Goal: Information Seeking & Learning: Check status

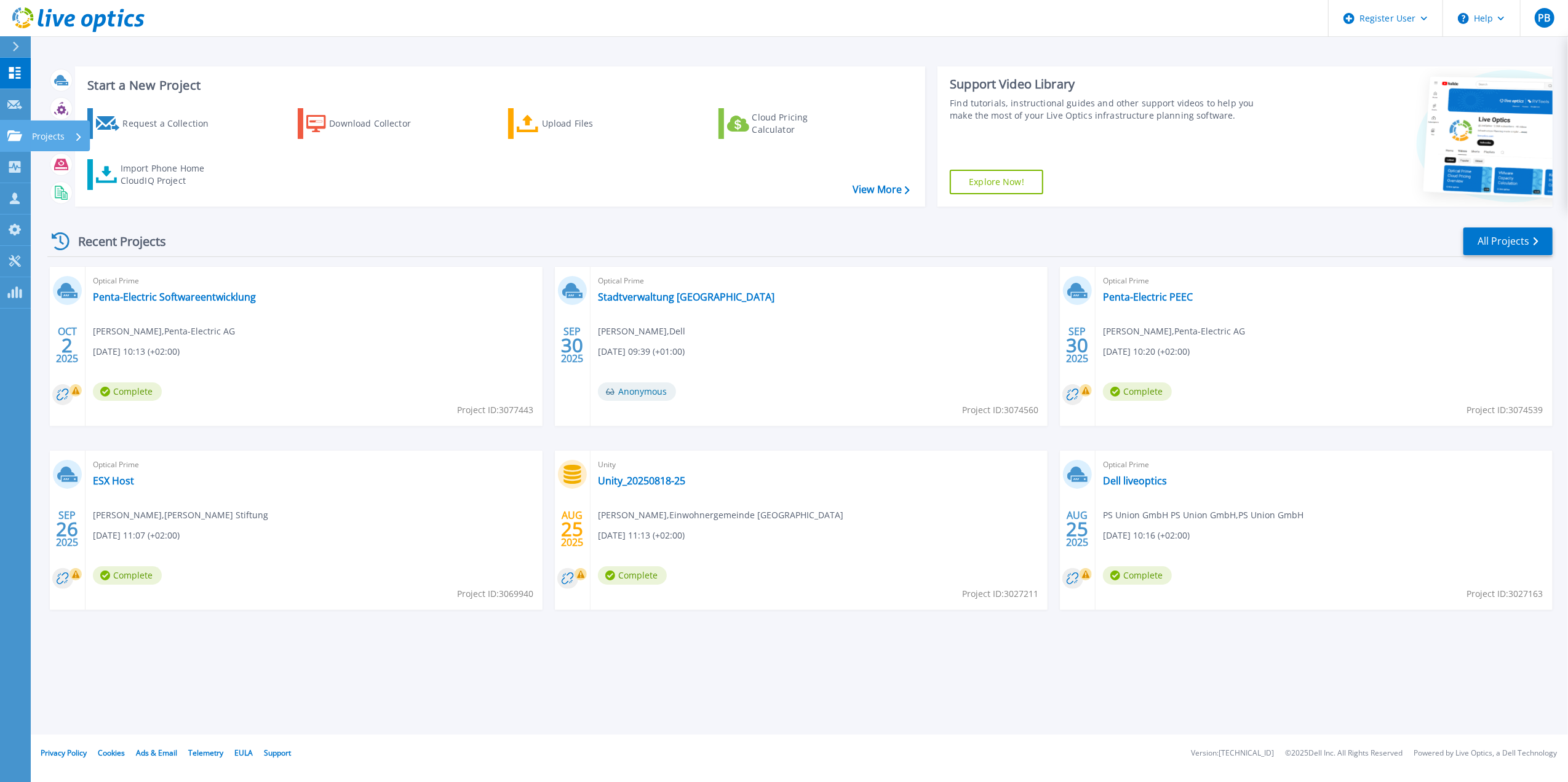
click at [0, 142] on html "Register User Help PB Dell User Paula Bubniakova Paula.Bubniakova@dell.com Dell…" at bounding box center [784, 367] width 1568 height 735
click at [18, 134] on icon at bounding box center [14, 135] width 14 height 10
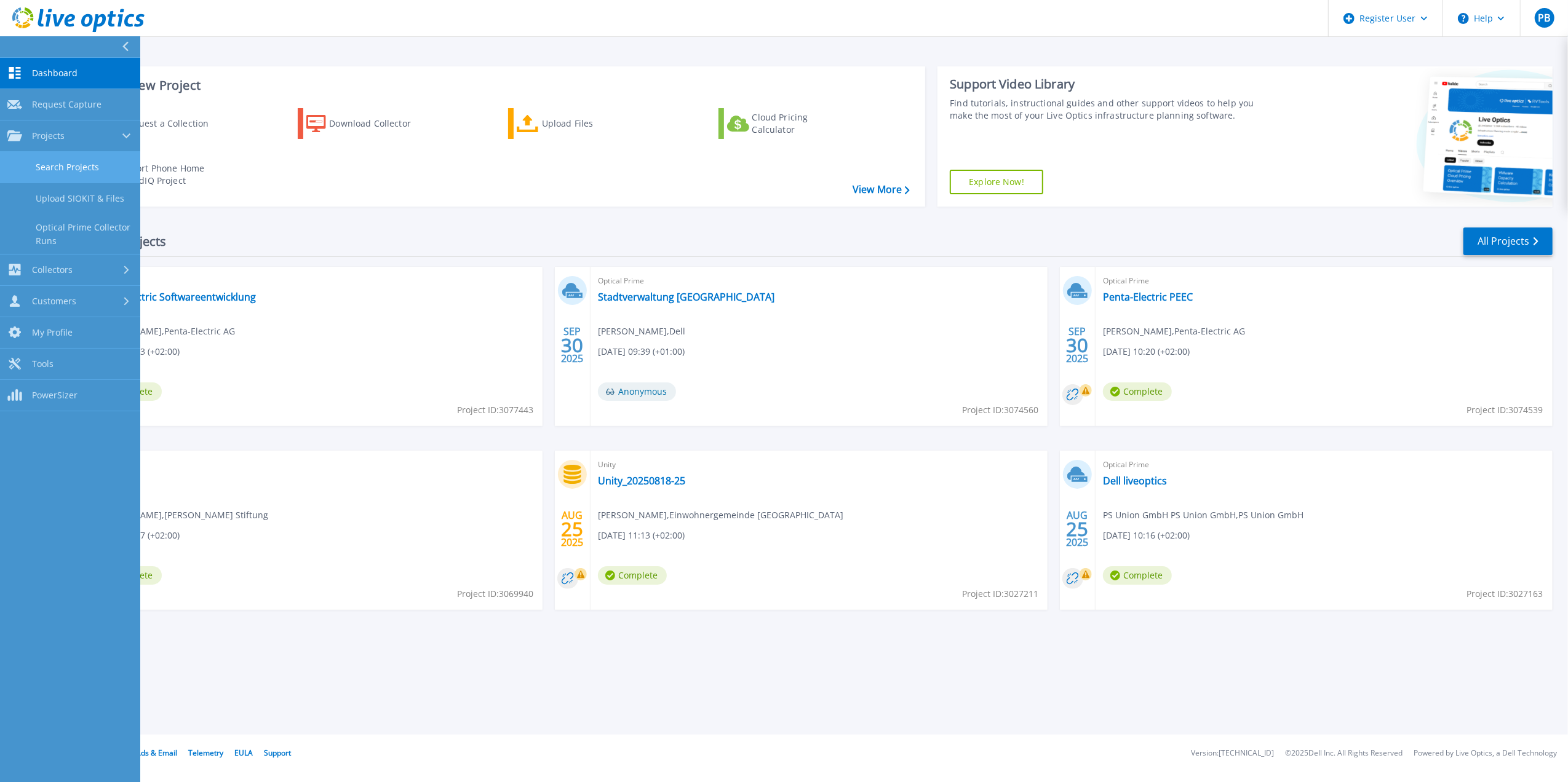
click at [112, 179] on link "Search Projects" at bounding box center [70, 167] width 140 height 31
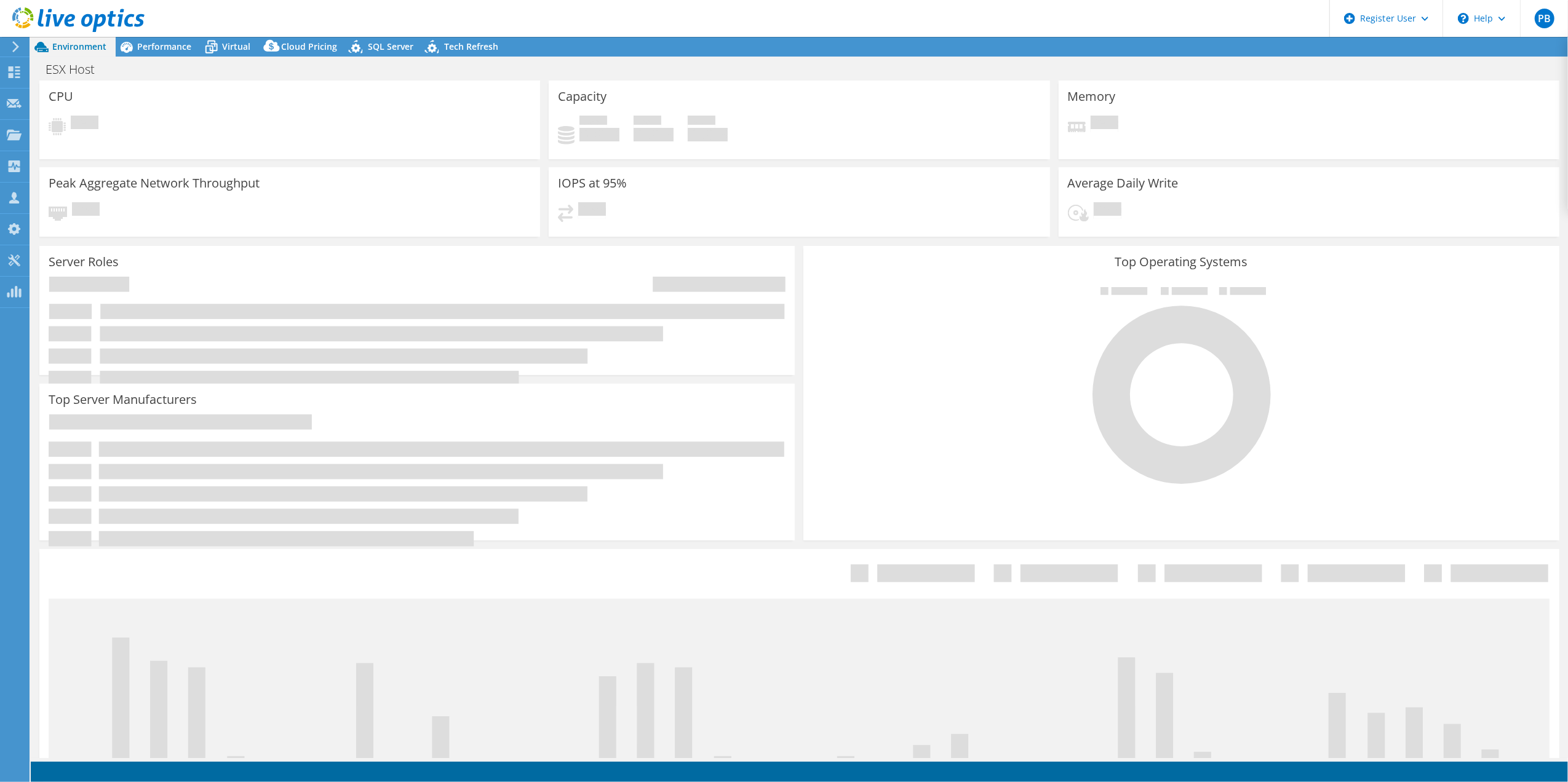
select select "USD"
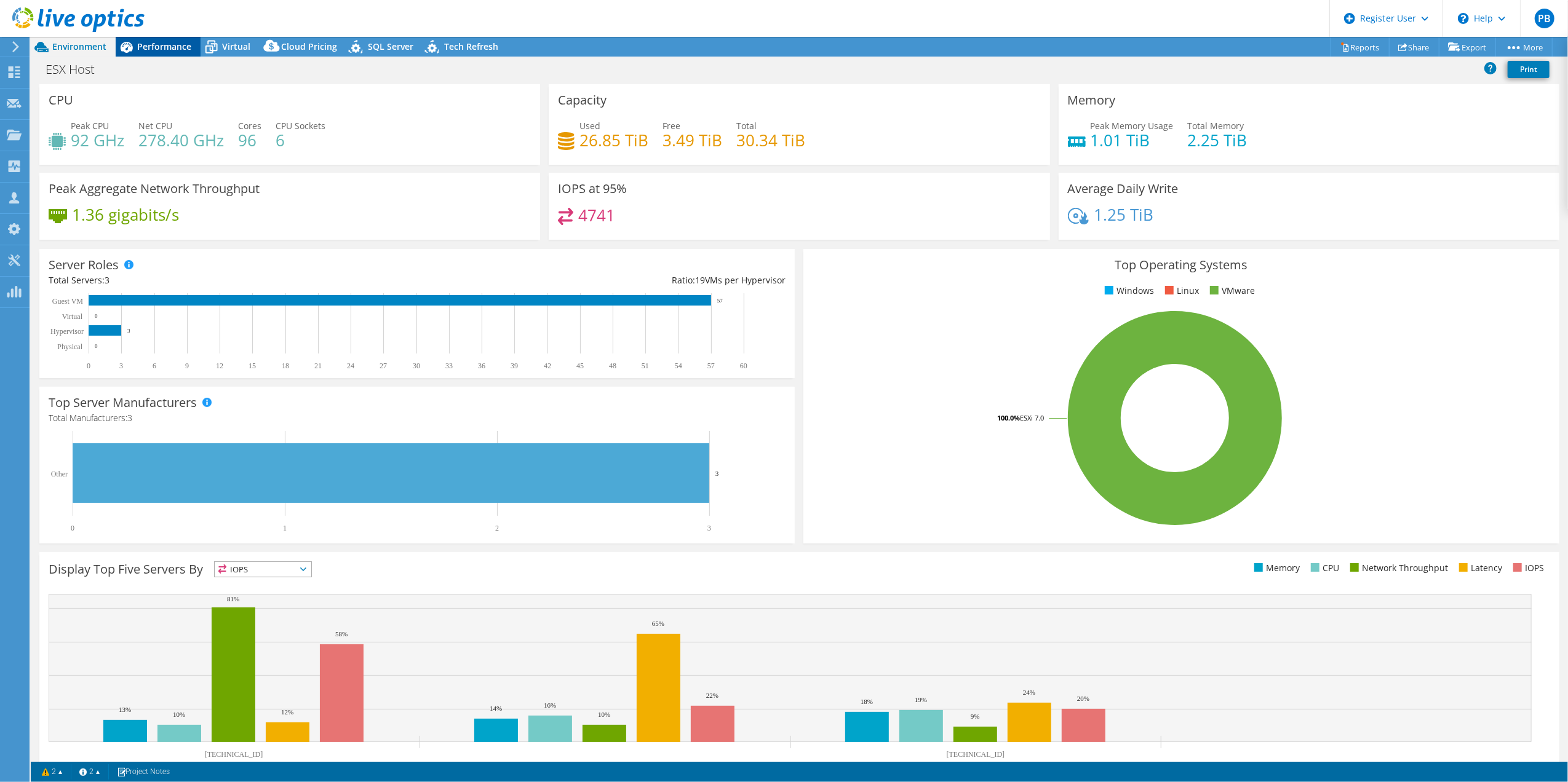
click at [158, 39] on div "Performance" at bounding box center [158, 47] width 85 height 19
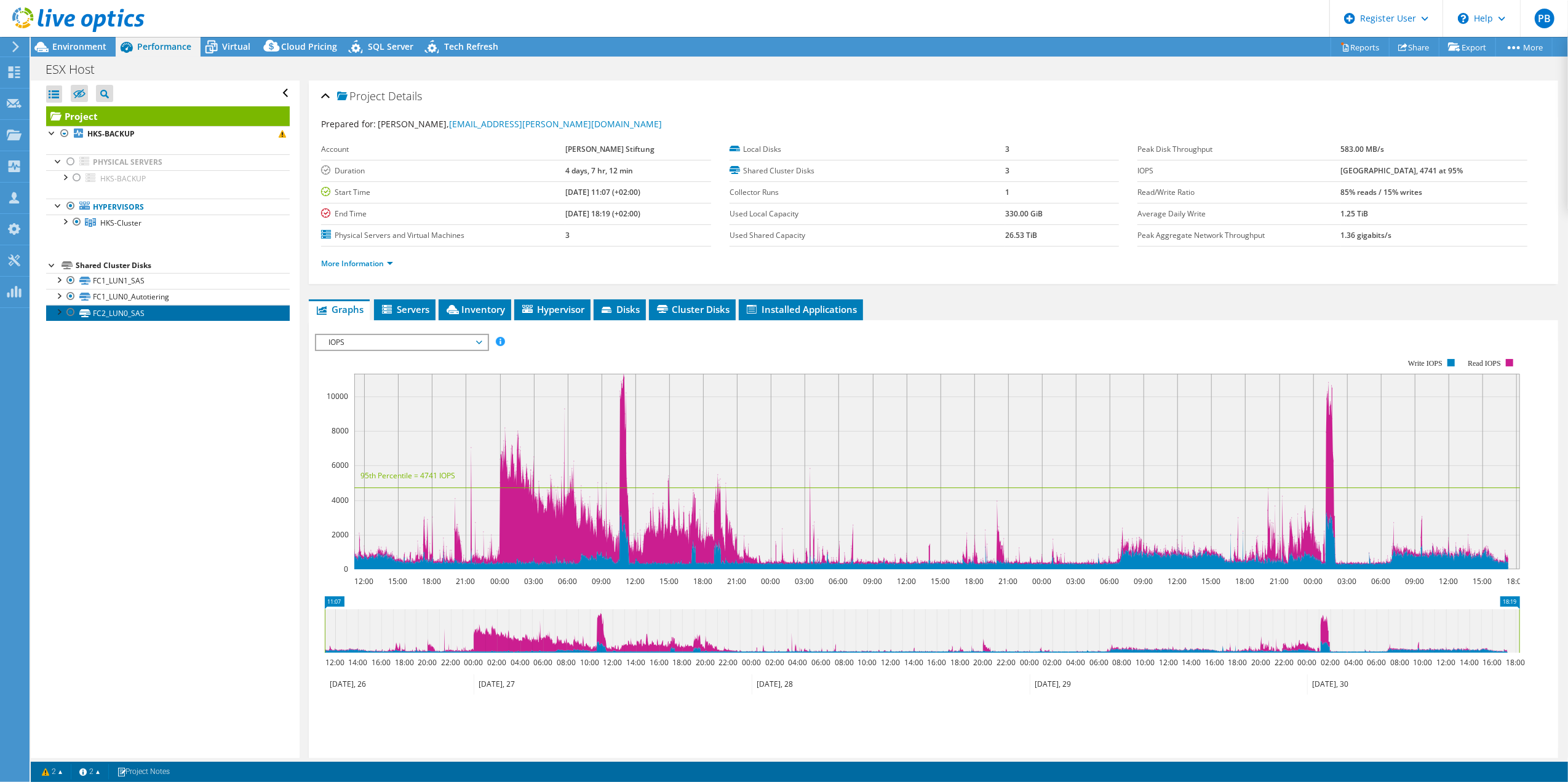
click at [138, 317] on link "FC2_LUN0_SAS" at bounding box center [167, 313] width 244 height 16
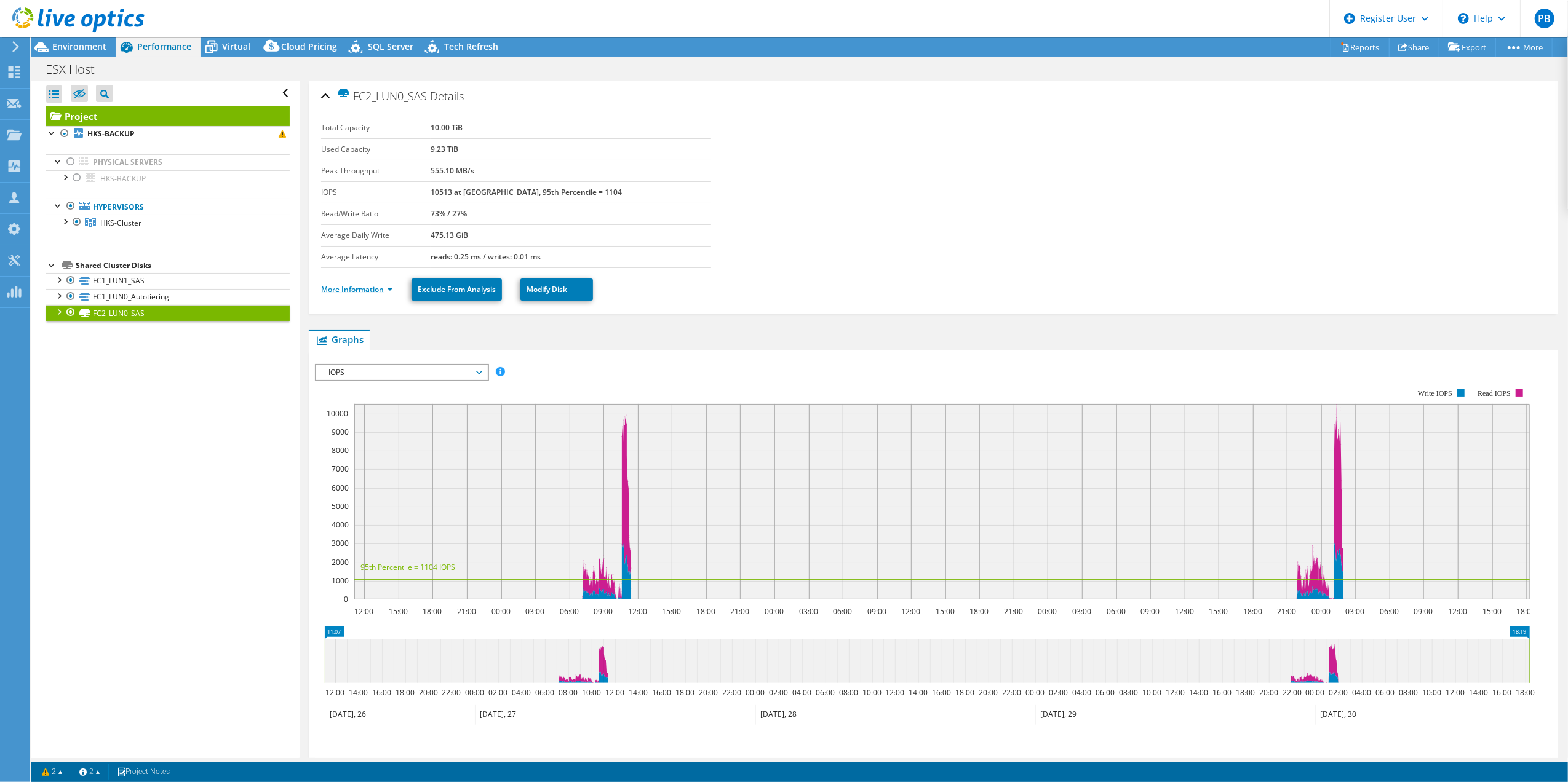
click at [362, 294] on link "More Information" at bounding box center [357, 289] width 72 height 10
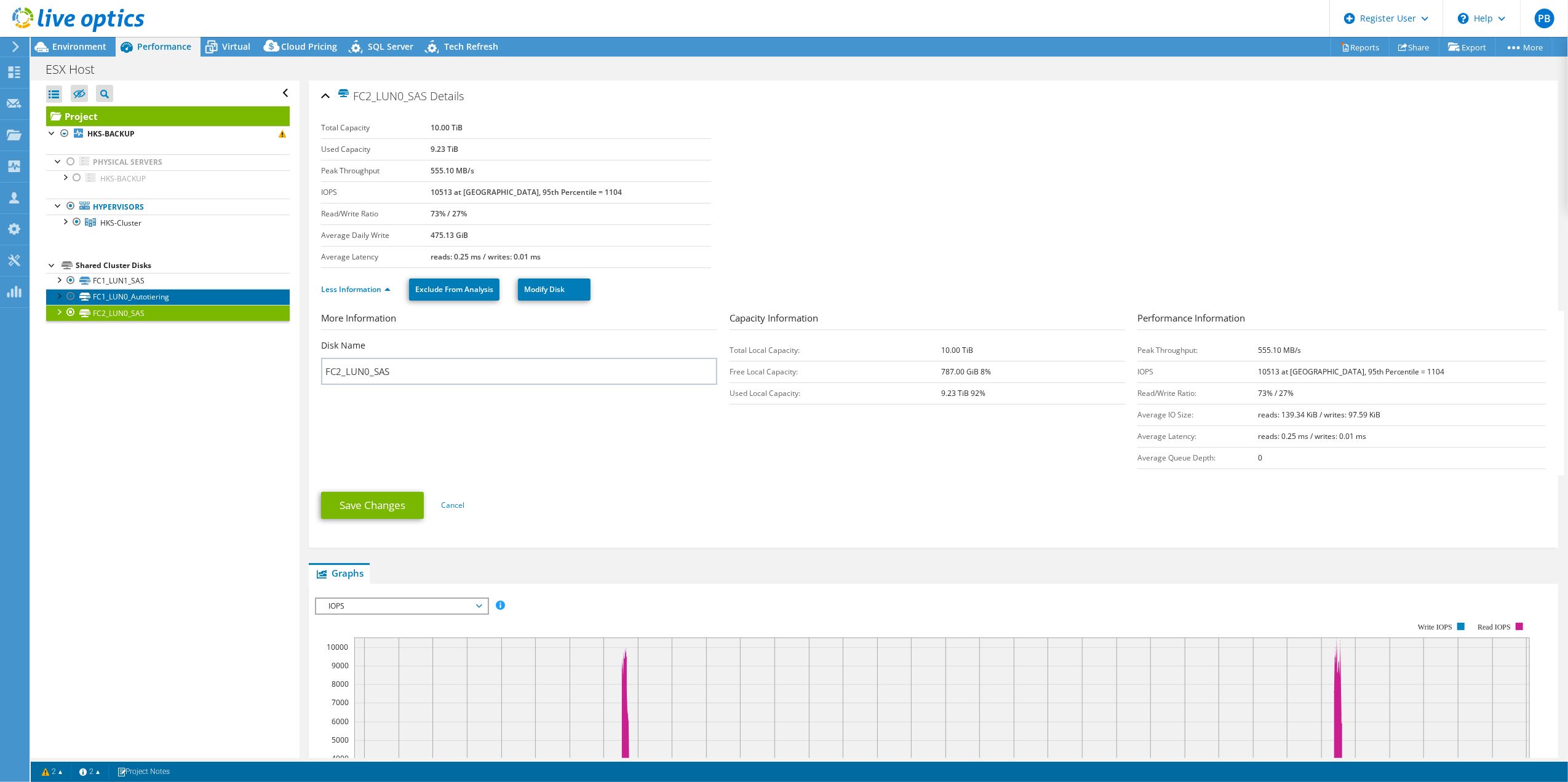
click at [145, 295] on link "FC1_LUN0_Autotiering" at bounding box center [167, 297] width 244 height 16
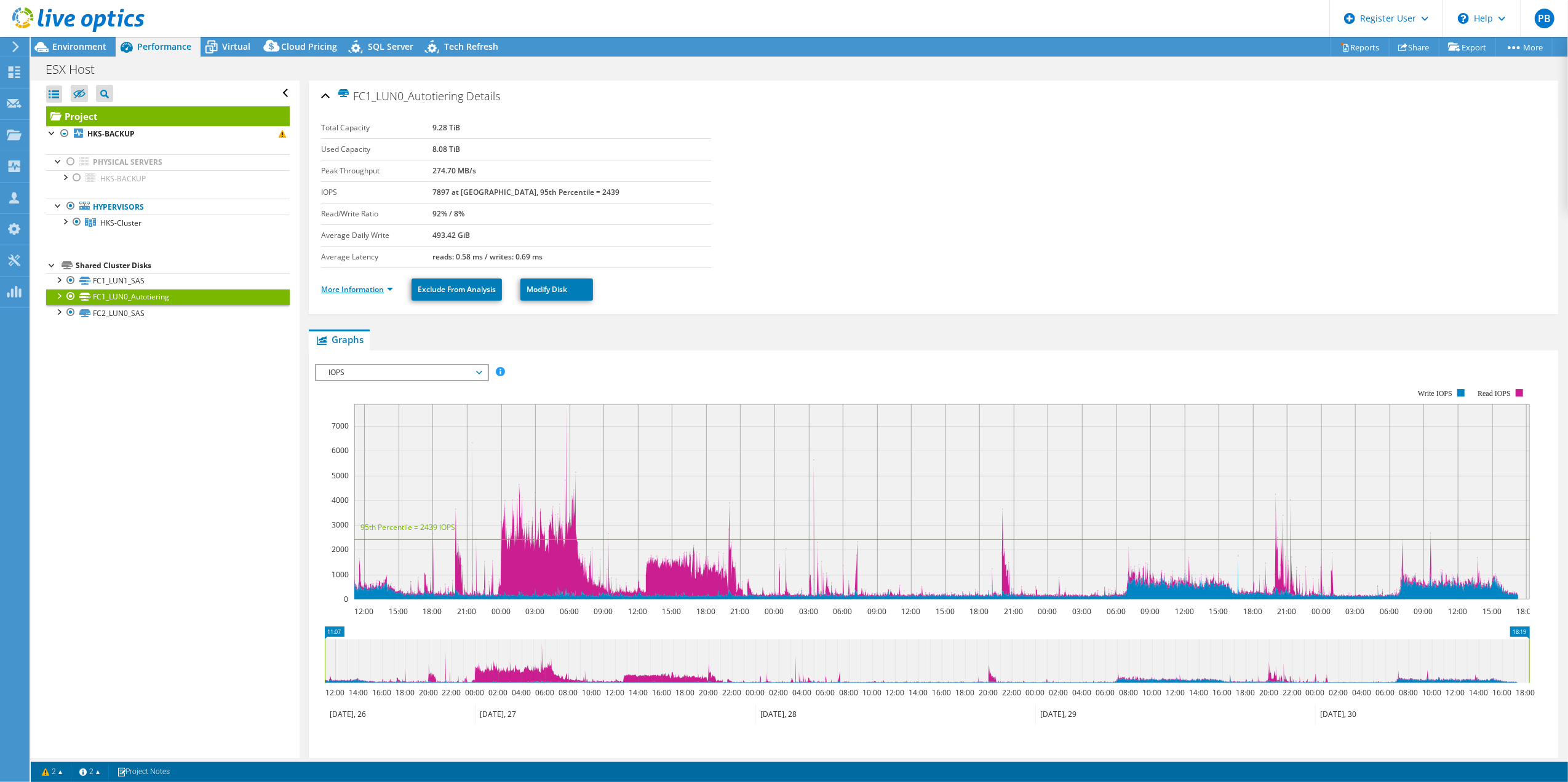
click at [380, 288] on link "More Information" at bounding box center [357, 289] width 72 height 10
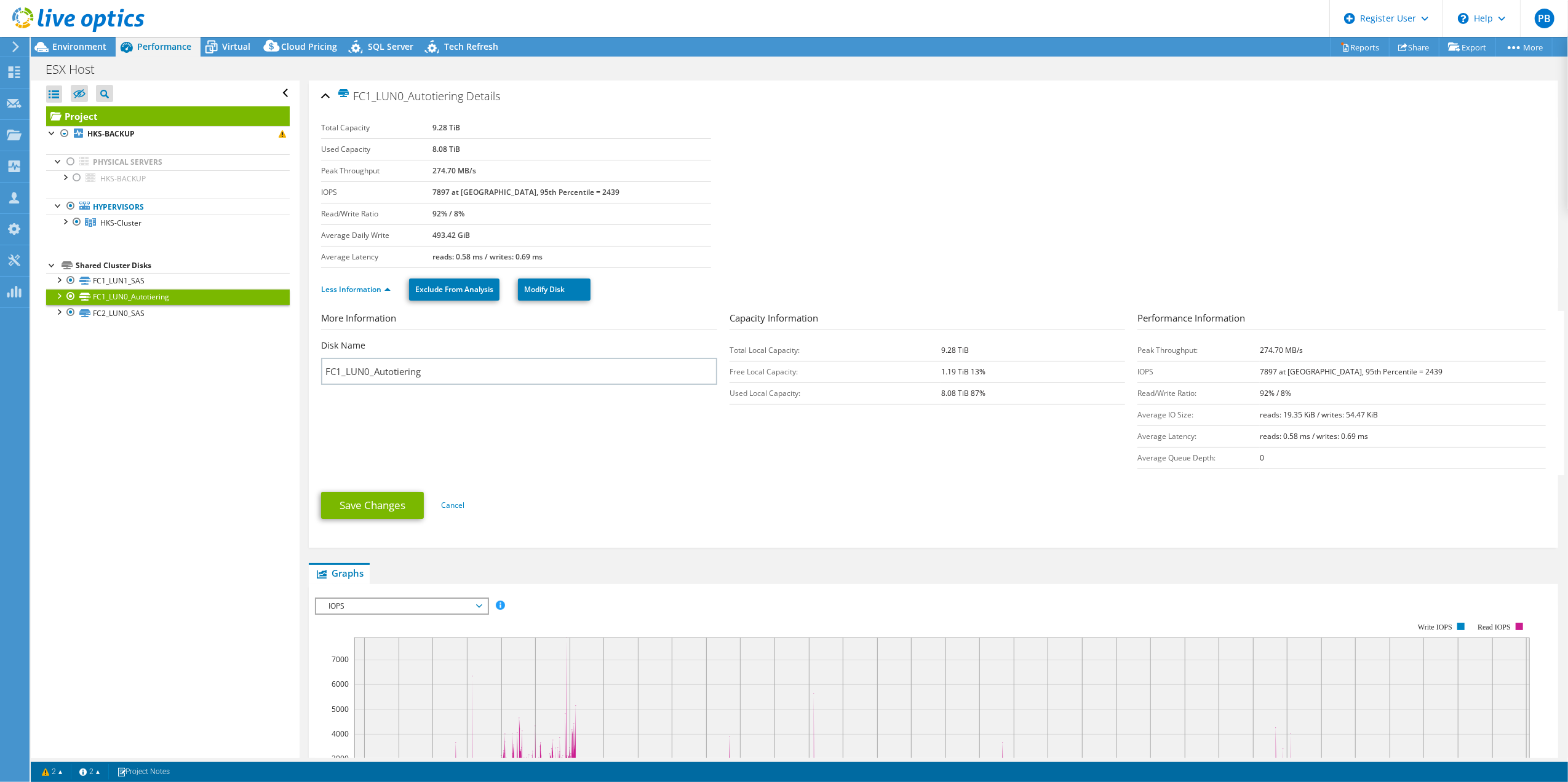
click at [119, 270] on div "Shared Cluster Disks" at bounding box center [183, 265] width 214 height 14
click at [126, 274] on link "FC1_LUN1_SAS" at bounding box center [167, 281] width 244 height 16
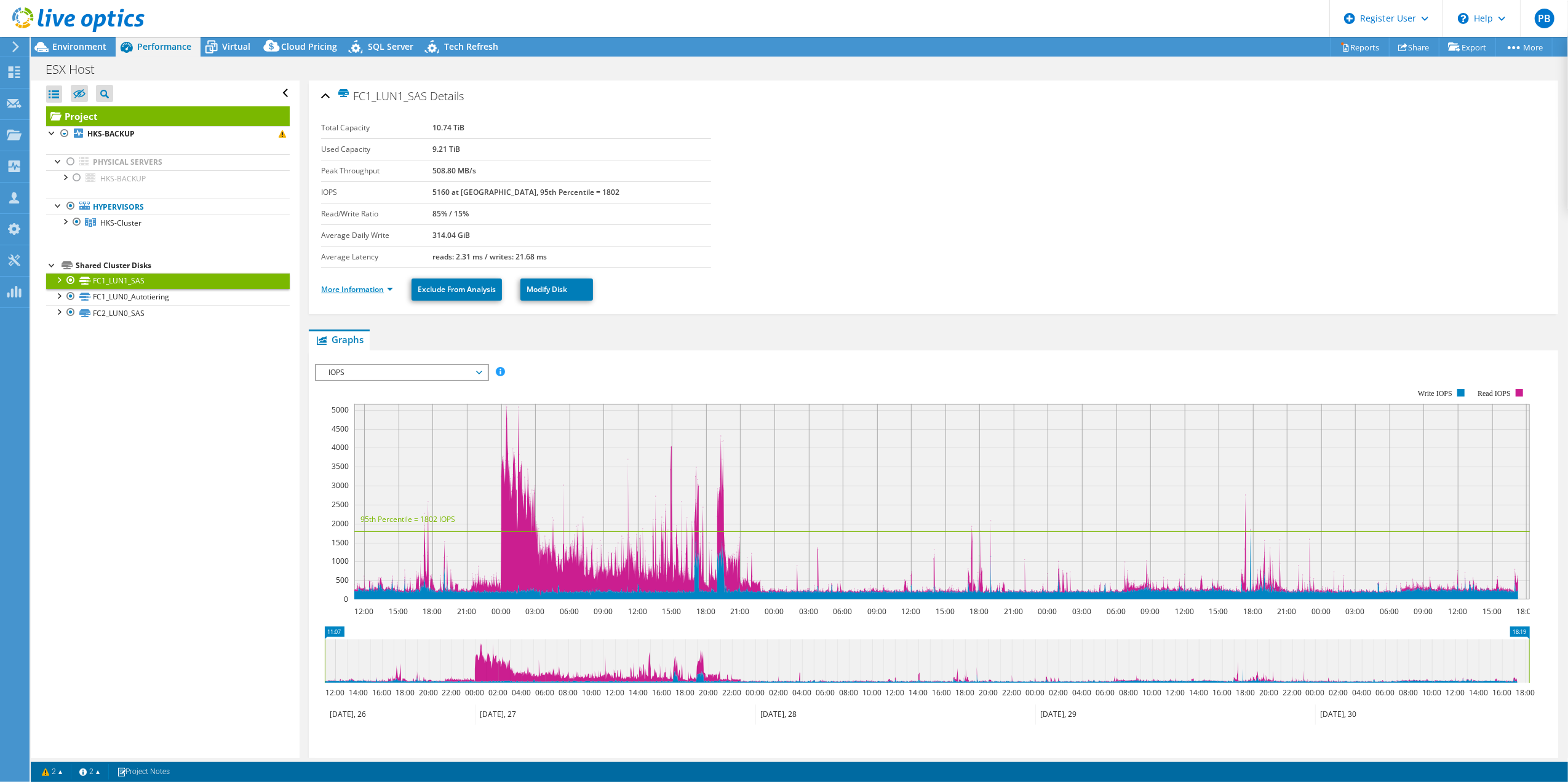
click at [385, 286] on link "More Information" at bounding box center [357, 289] width 72 height 10
click at [382, 288] on link "More Information" at bounding box center [357, 289] width 72 height 10
click at [380, 289] on link "More Information" at bounding box center [357, 289] width 72 height 10
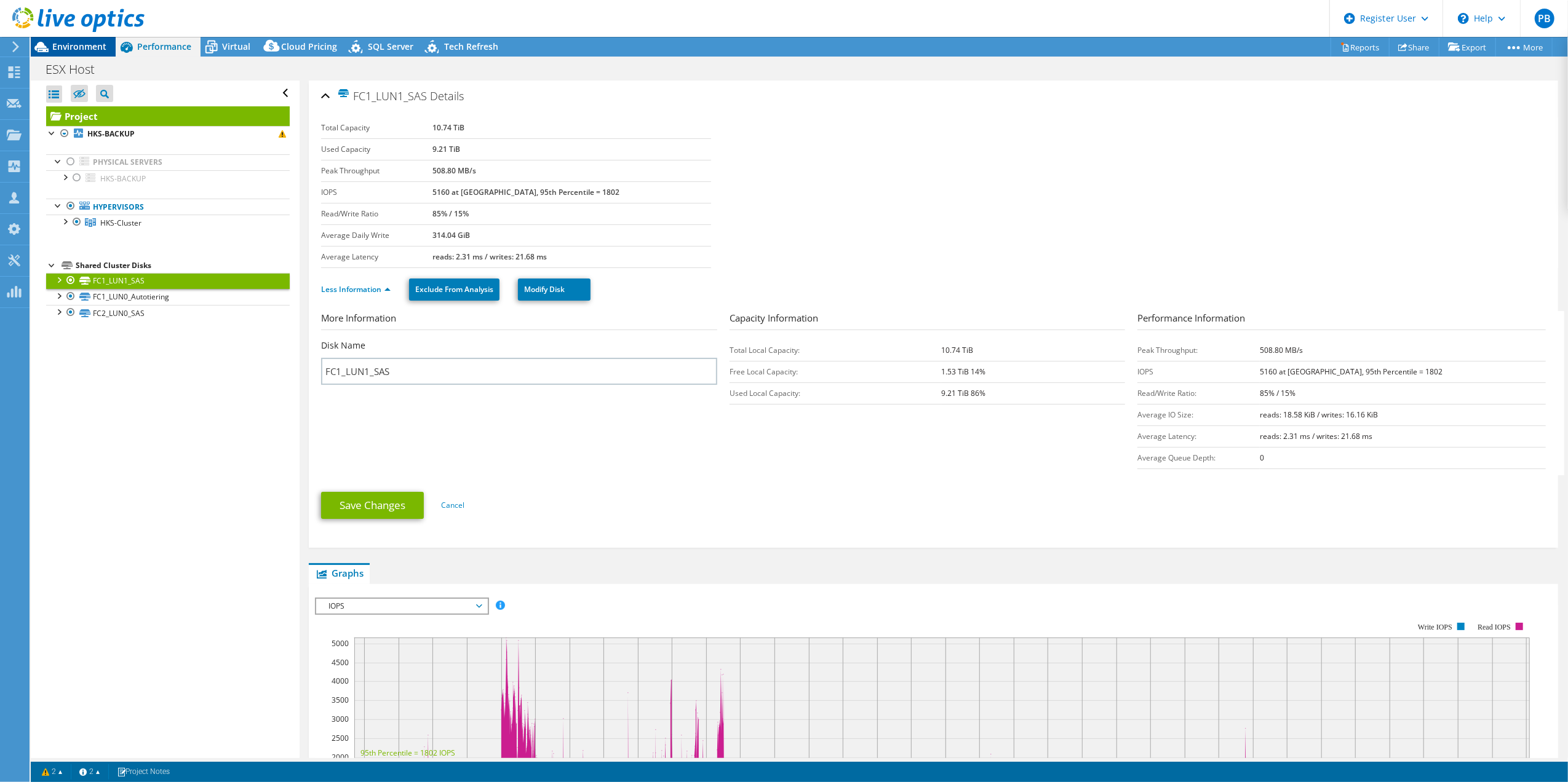
click at [101, 40] on span "Environment" at bounding box center [79, 46] width 54 height 12
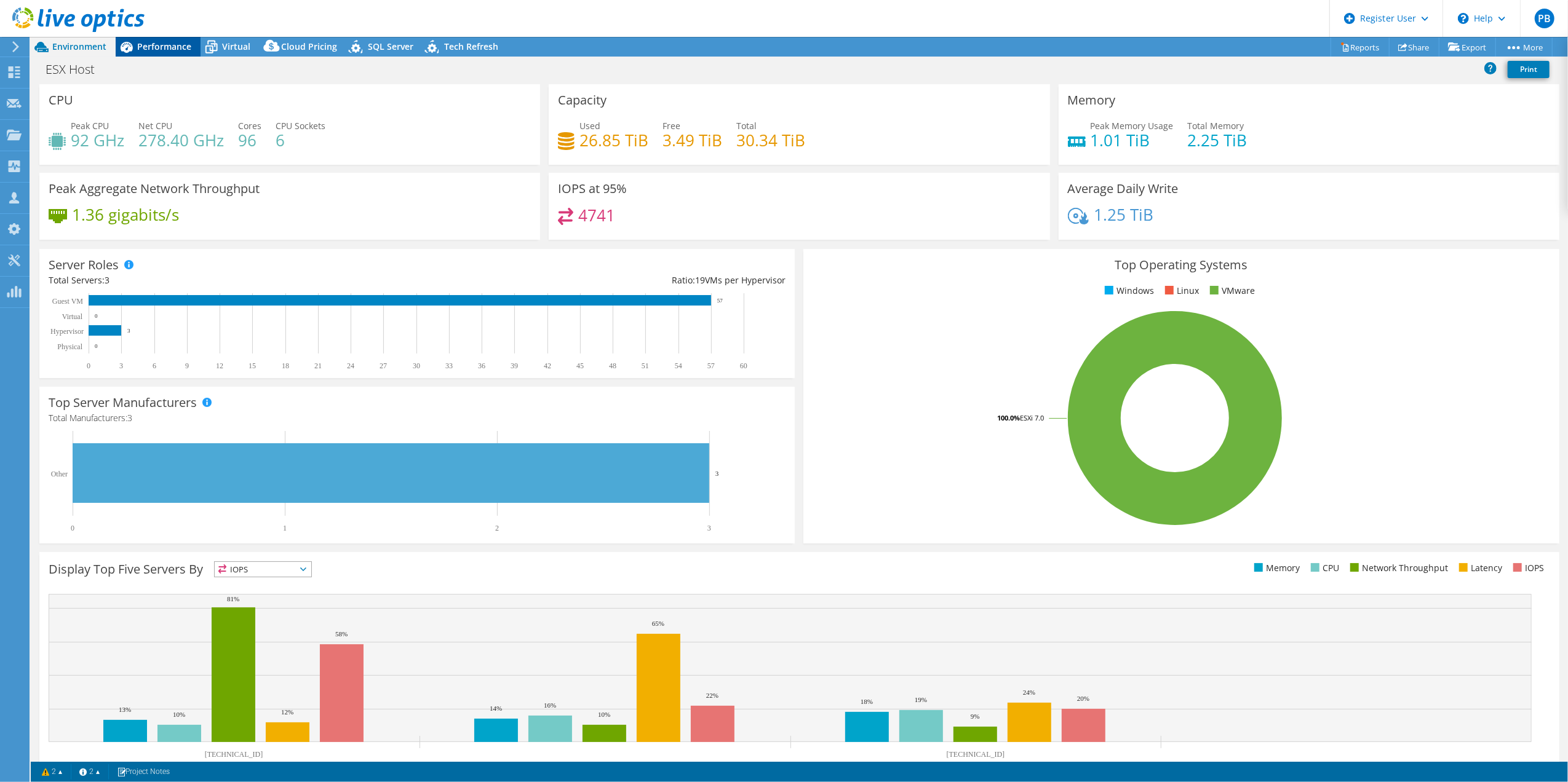
click at [141, 44] on span "Performance" at bounding box center [163, 46] width 54 height 12
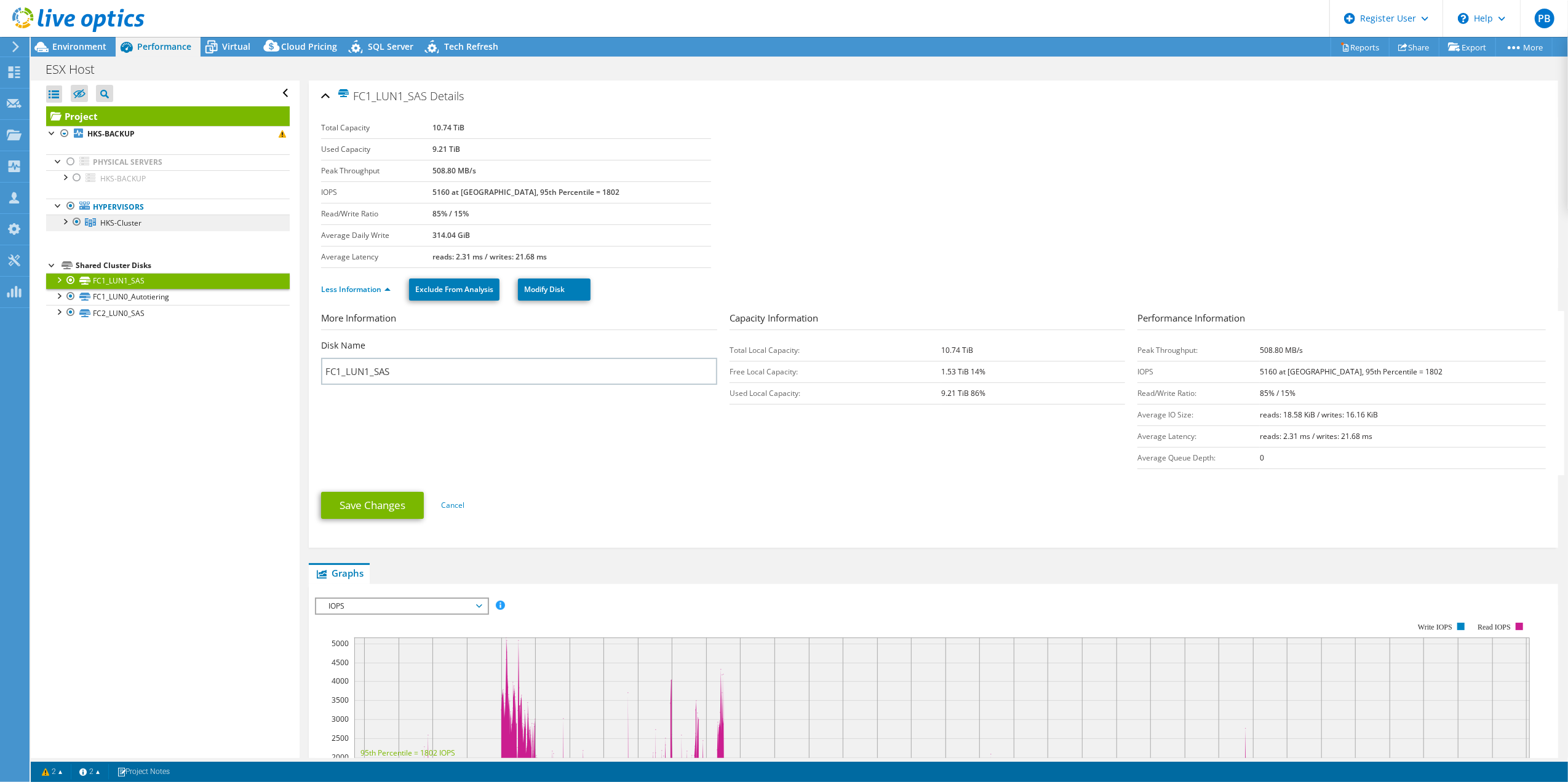
click at [111, 224] on span "HKS-Cluster" at bounding box center [121, 223] width 41 height 10
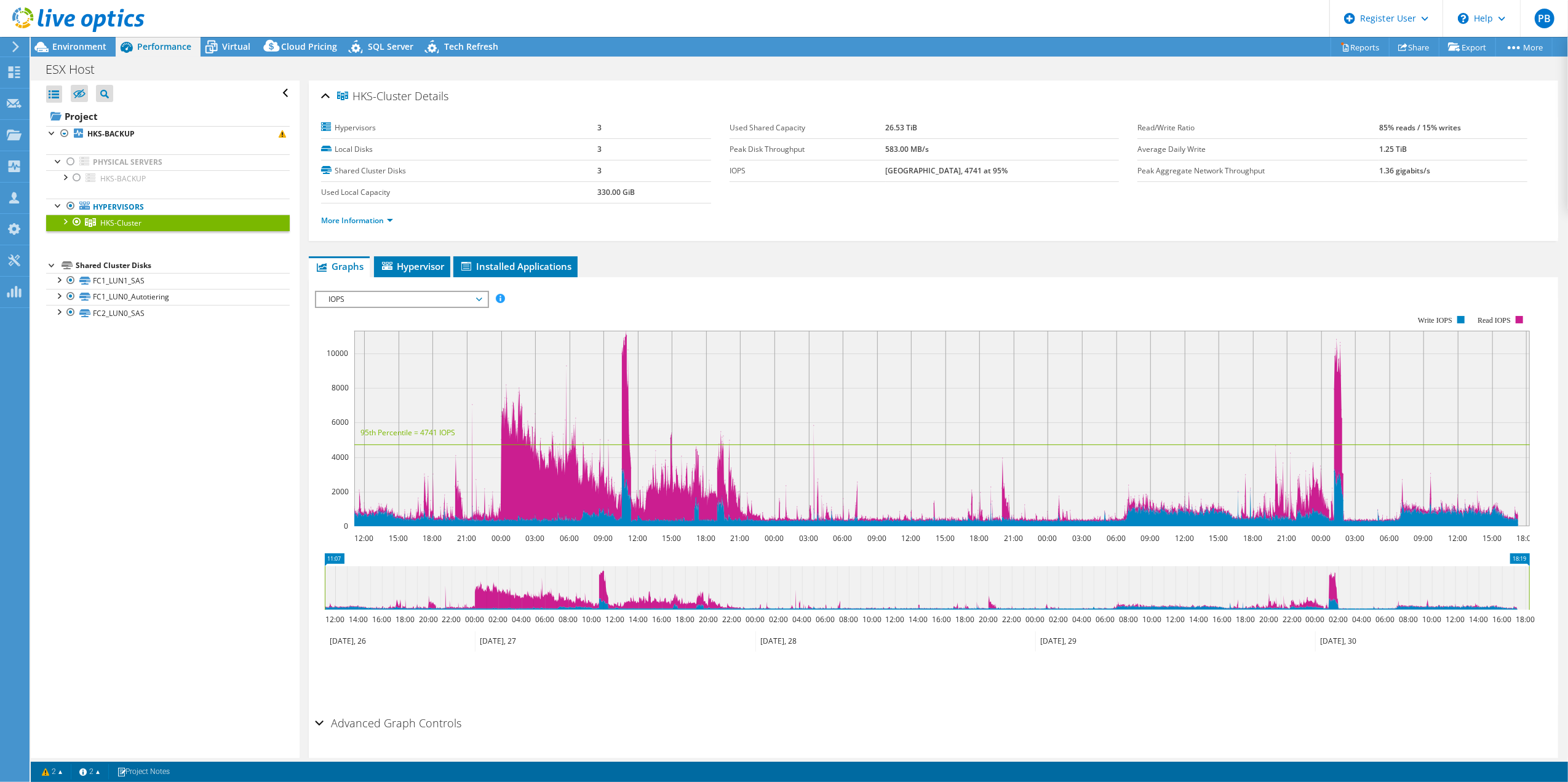
click at [62, 222] on div at bounding box center [64, 220] width 12 height 12
click at [69, 237] on div at bounding box center [70, 237] width 12 height 12
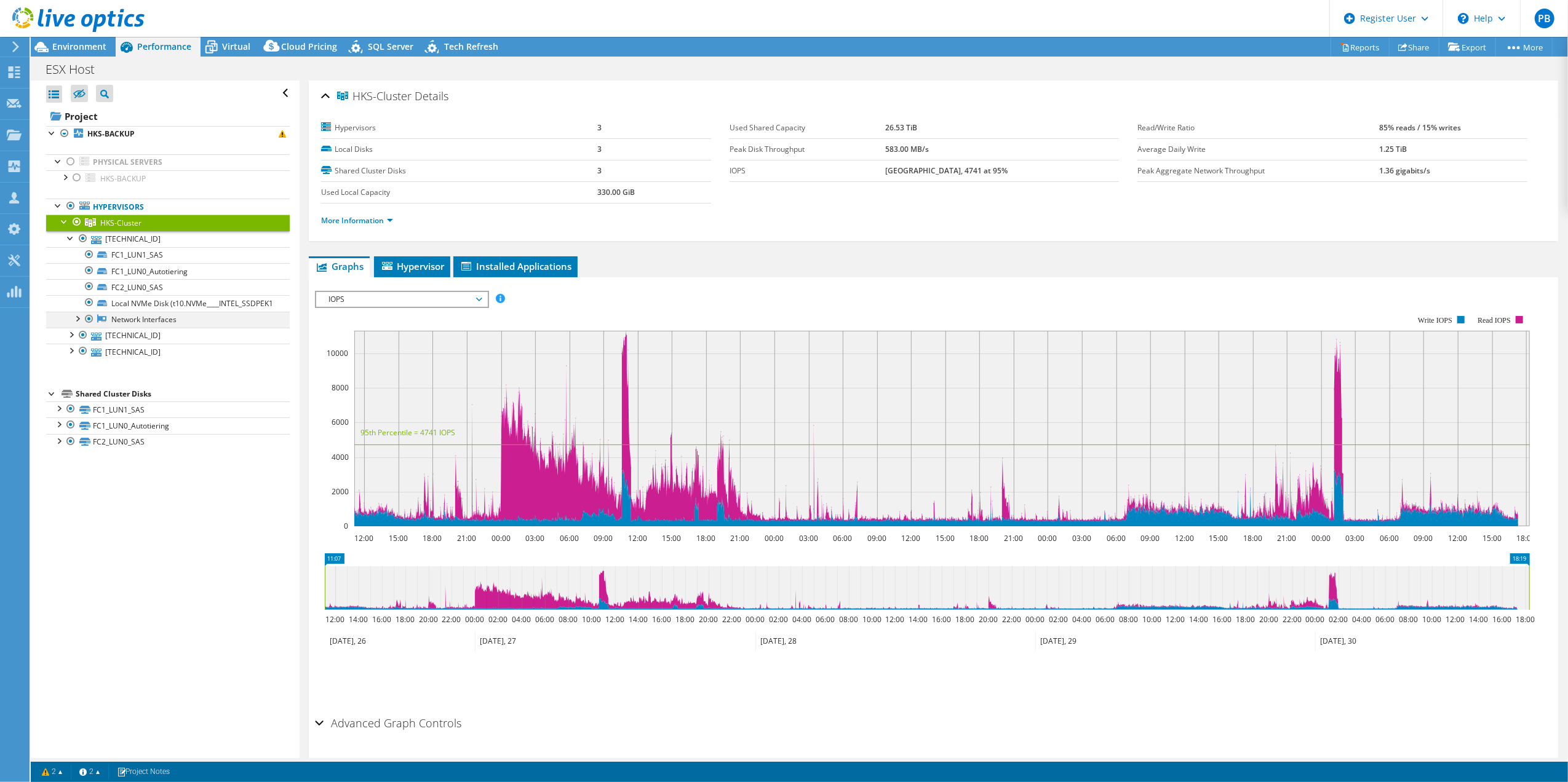
click at [74, 324] on div at bounding box center [76, 317] width 12 height 12
click at [72, 340] on div at bounding box center [70, 333] width 12 height 12
click at [67, 356] on div at bounding box center [70, 349] width 12 height 12
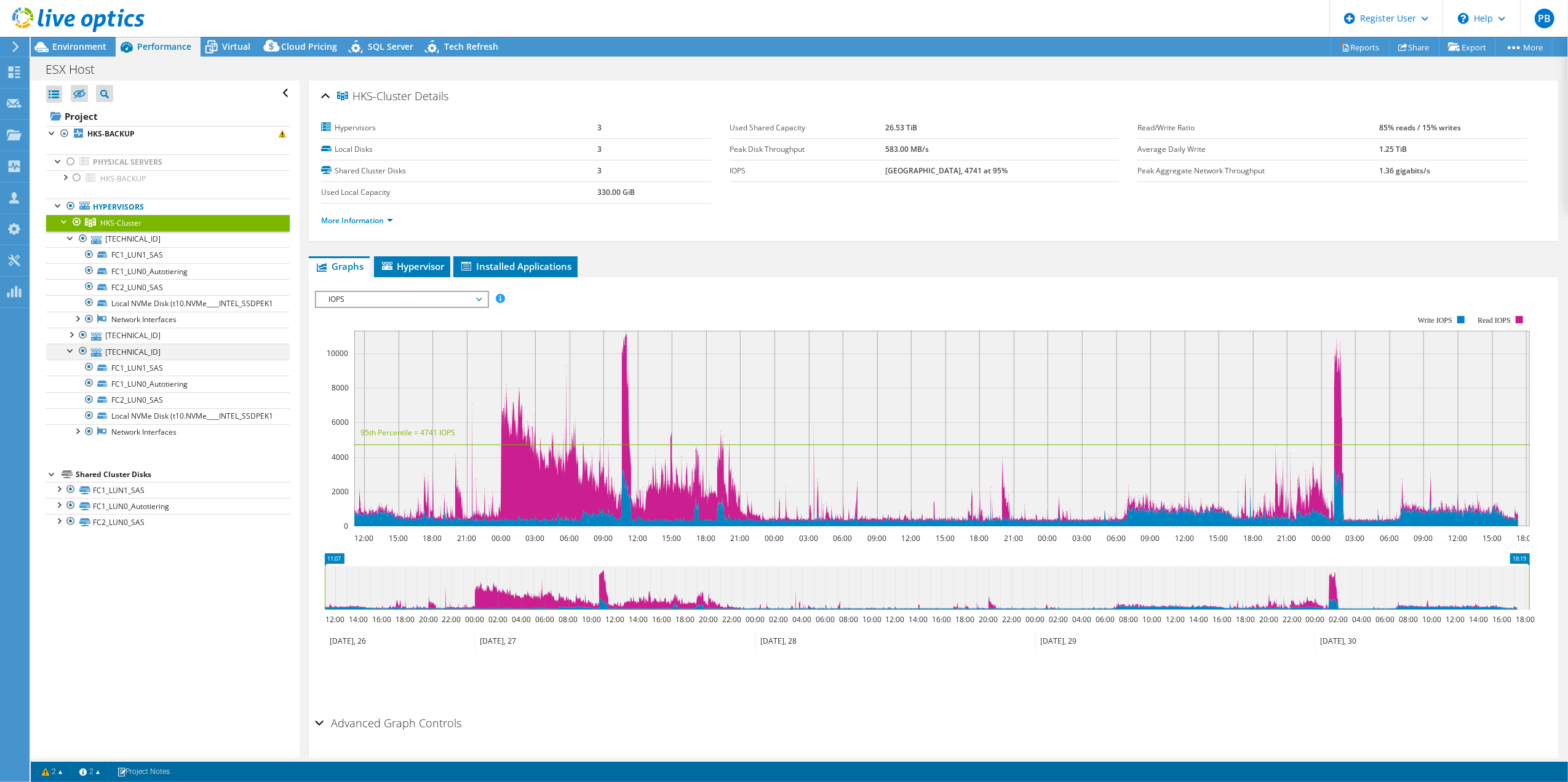
click at [67, 356] on div at bounding box center [70, 349] width 12 height 12
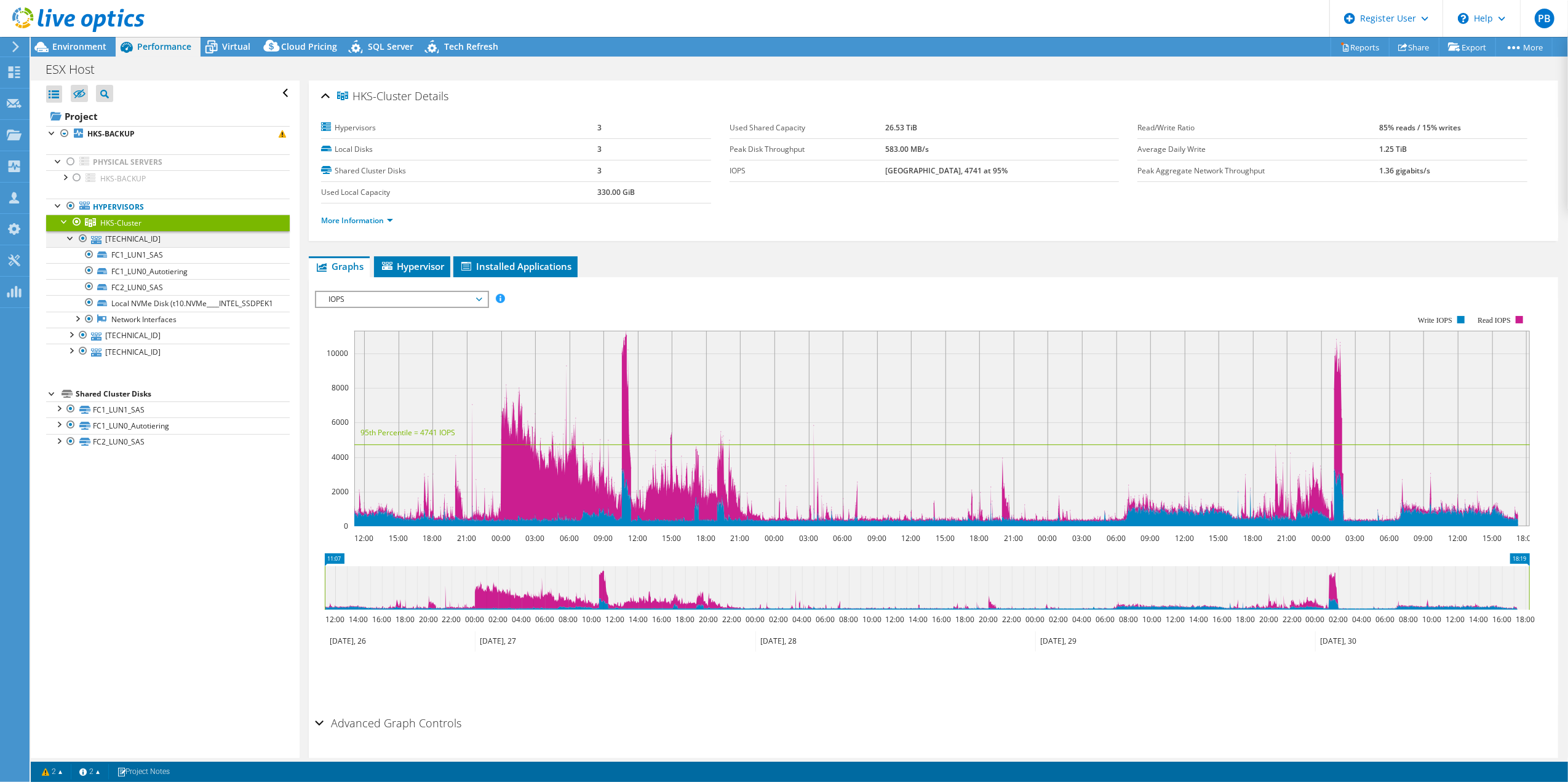
click at [69, 240] on div at bounding box center [70, 237] width 12 height 12
click at [69, 244] on div at bounding box center [70, 237] width 12 height 12
click at [158, 241] on link "192.168.10.18" at bounding box center [167, 239] width 244 height 16
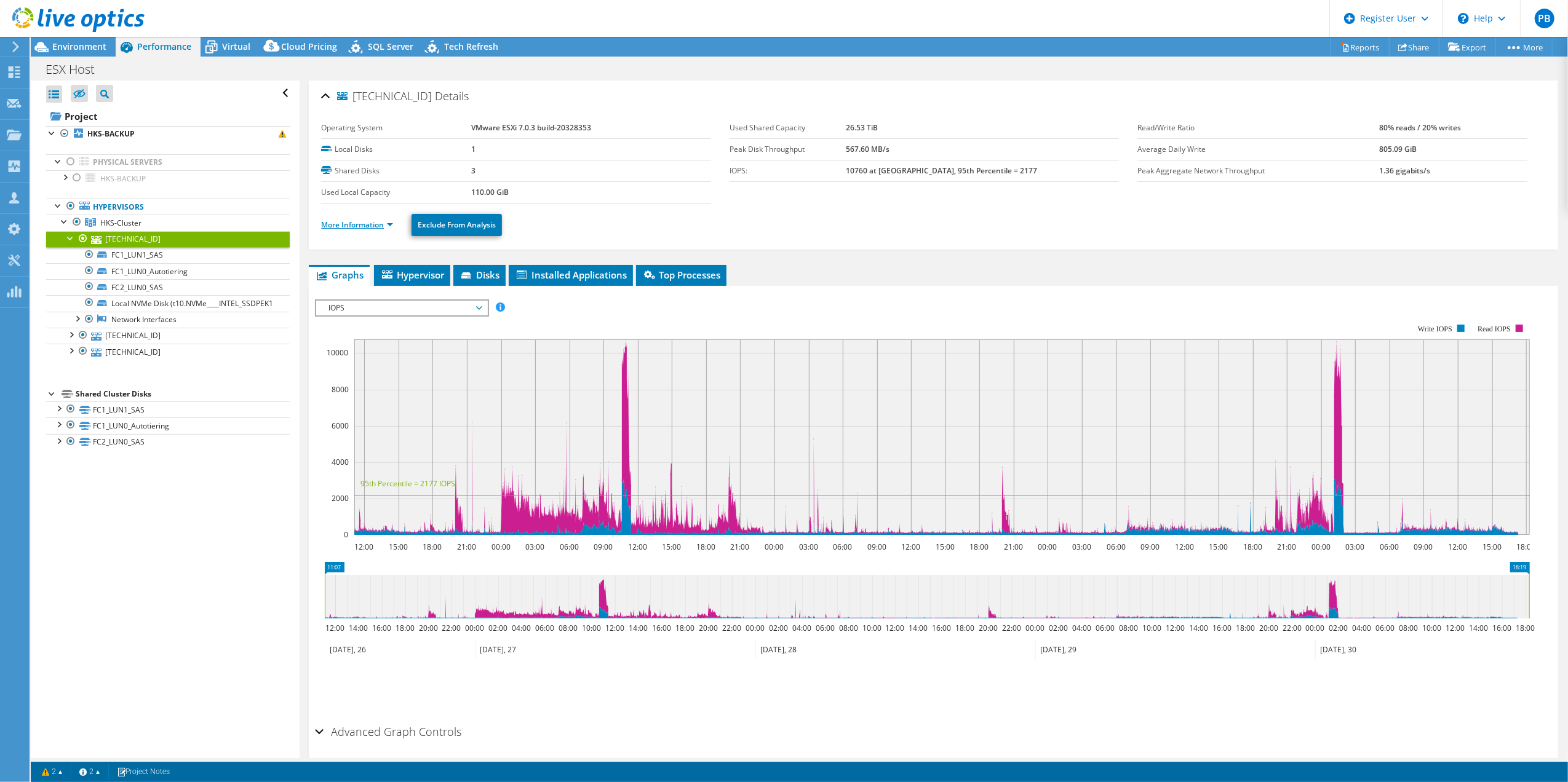
click at [382, 220] on link "More Information" at bounding box center [357, 224] width 72 height 10
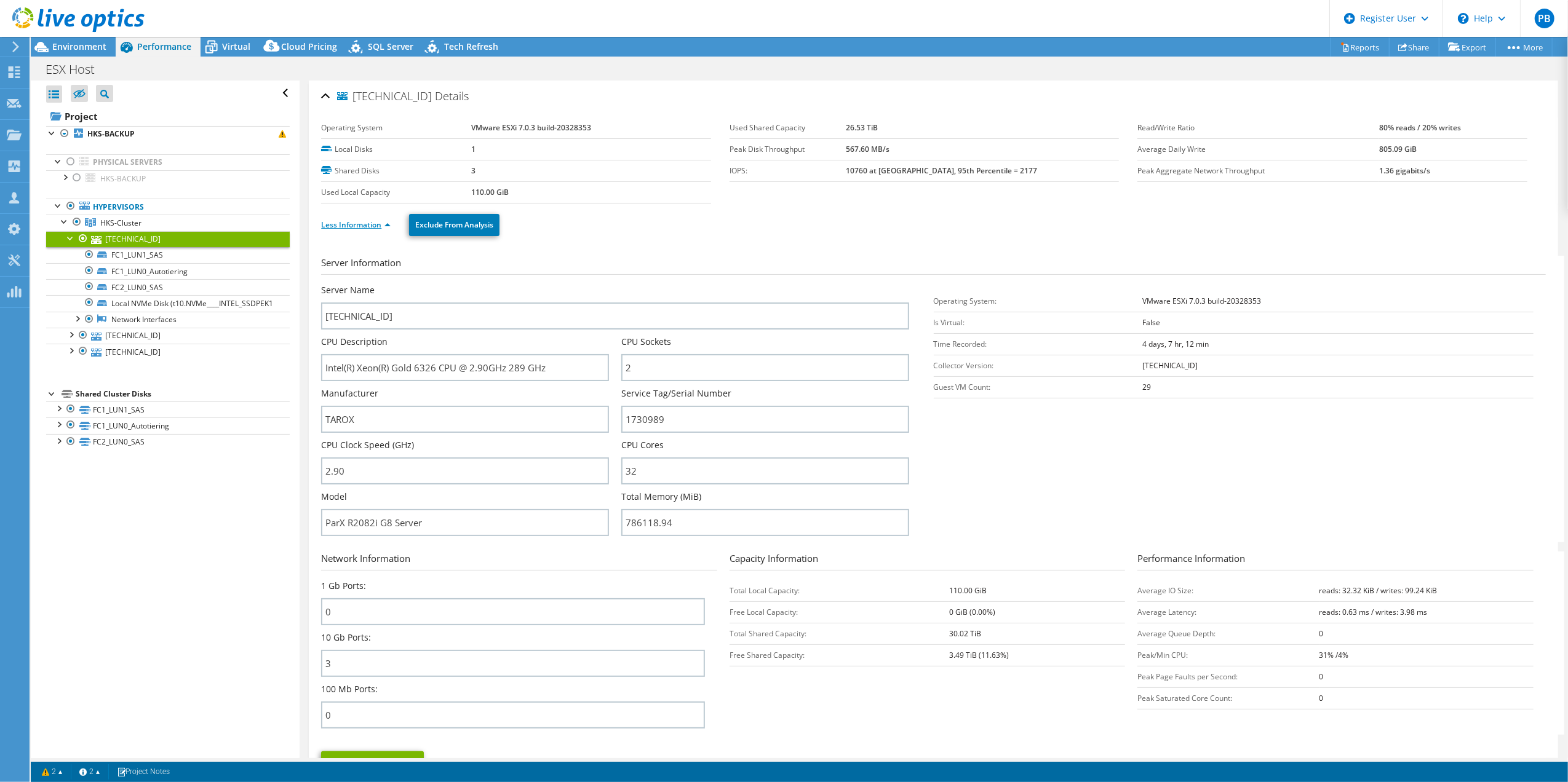
click at [382, 220] on link "Less Information" at bounding box center [356, 224] width 69 height 10
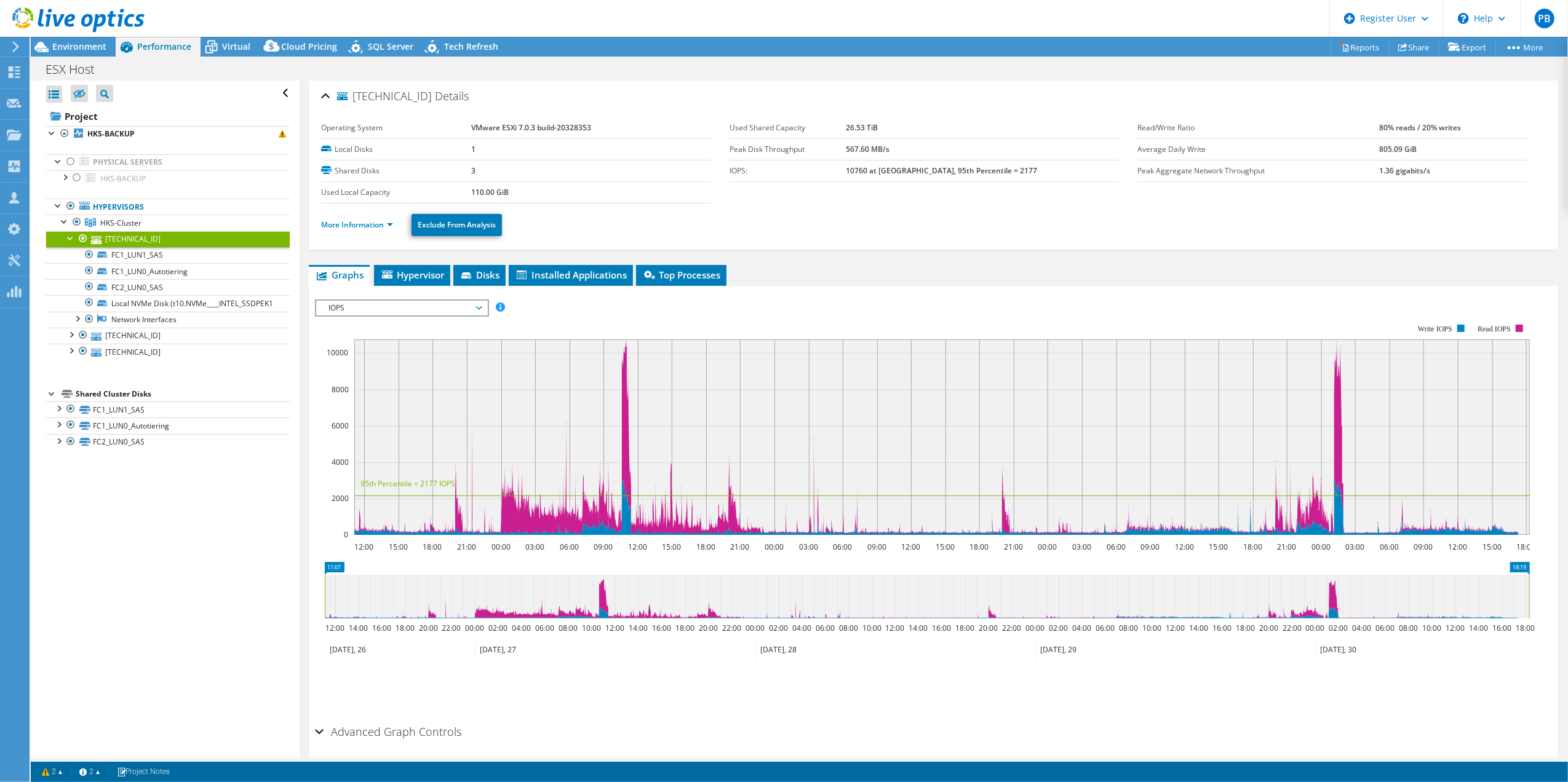
click at [70, 241] on div at bounding box center [70, 237] width 12 height 12
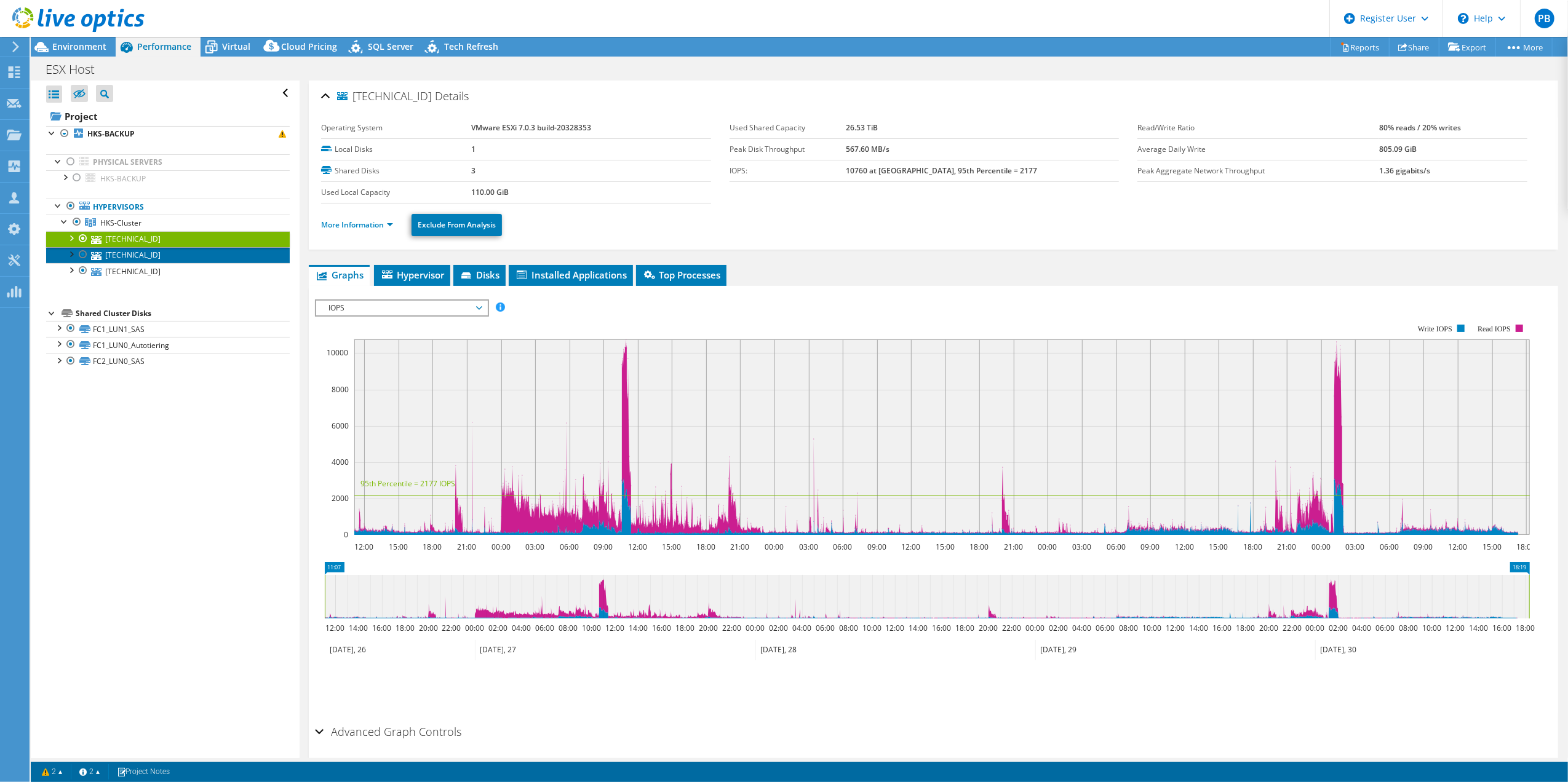
click at [124, 254] on link "192.168.10.16" at bounding box center [167, 255] width 244 height 16
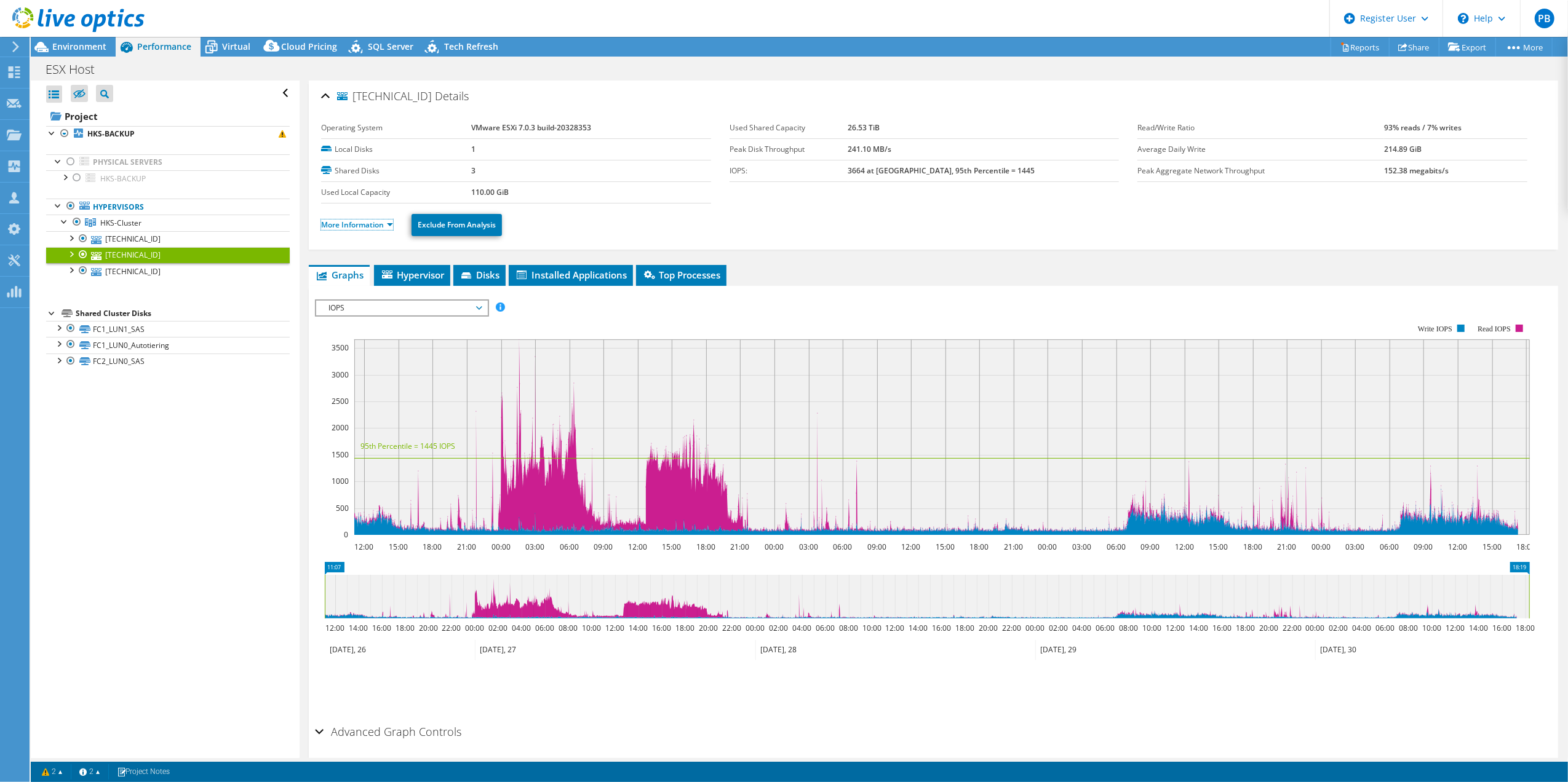
click at [369, 221] on link "More Information" at bounding box center [357, 224] width 72 height 10
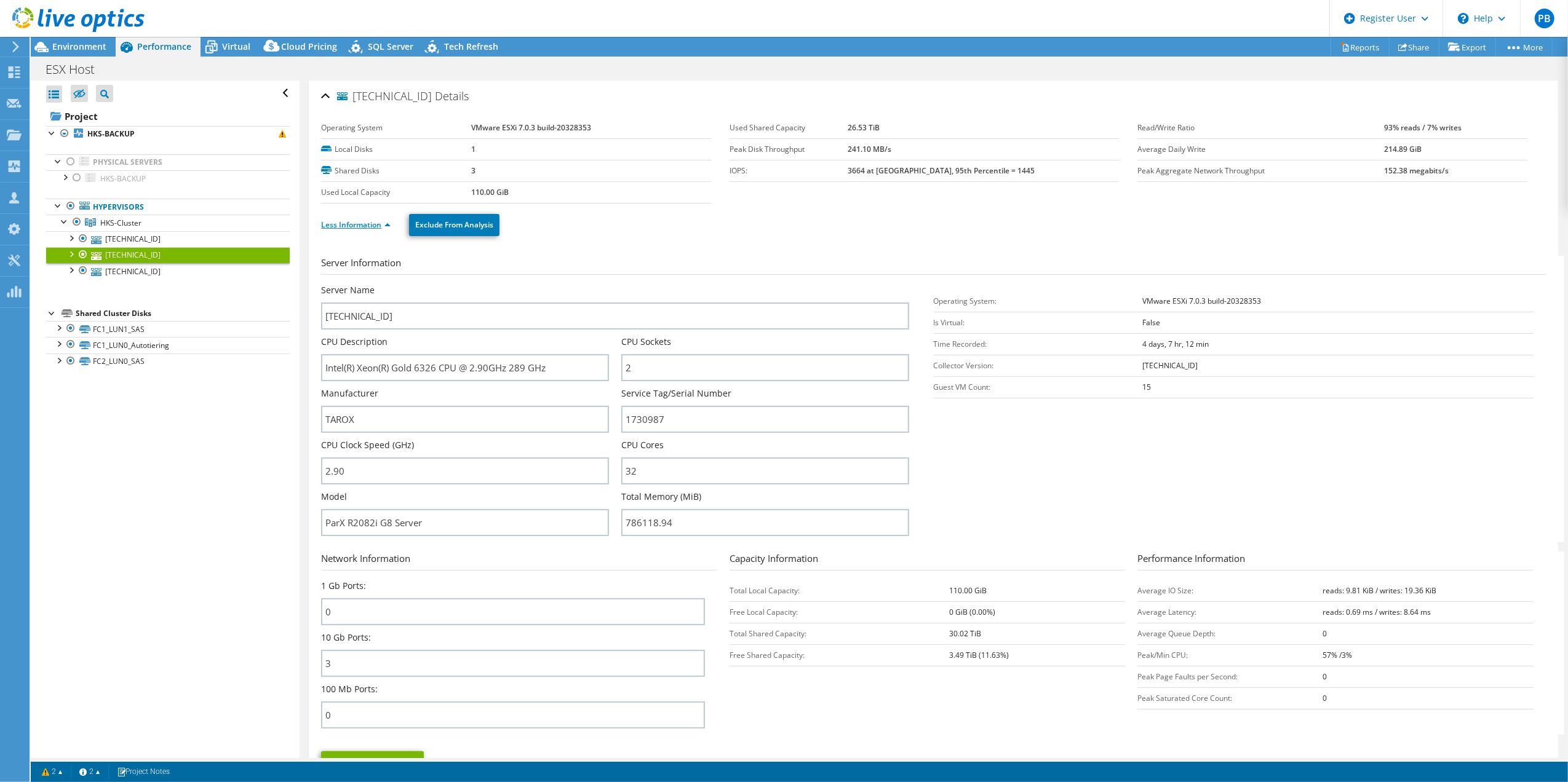
click at [368, 222] on link "Less Information" at bounding box center [356, 224] width 69 height 10
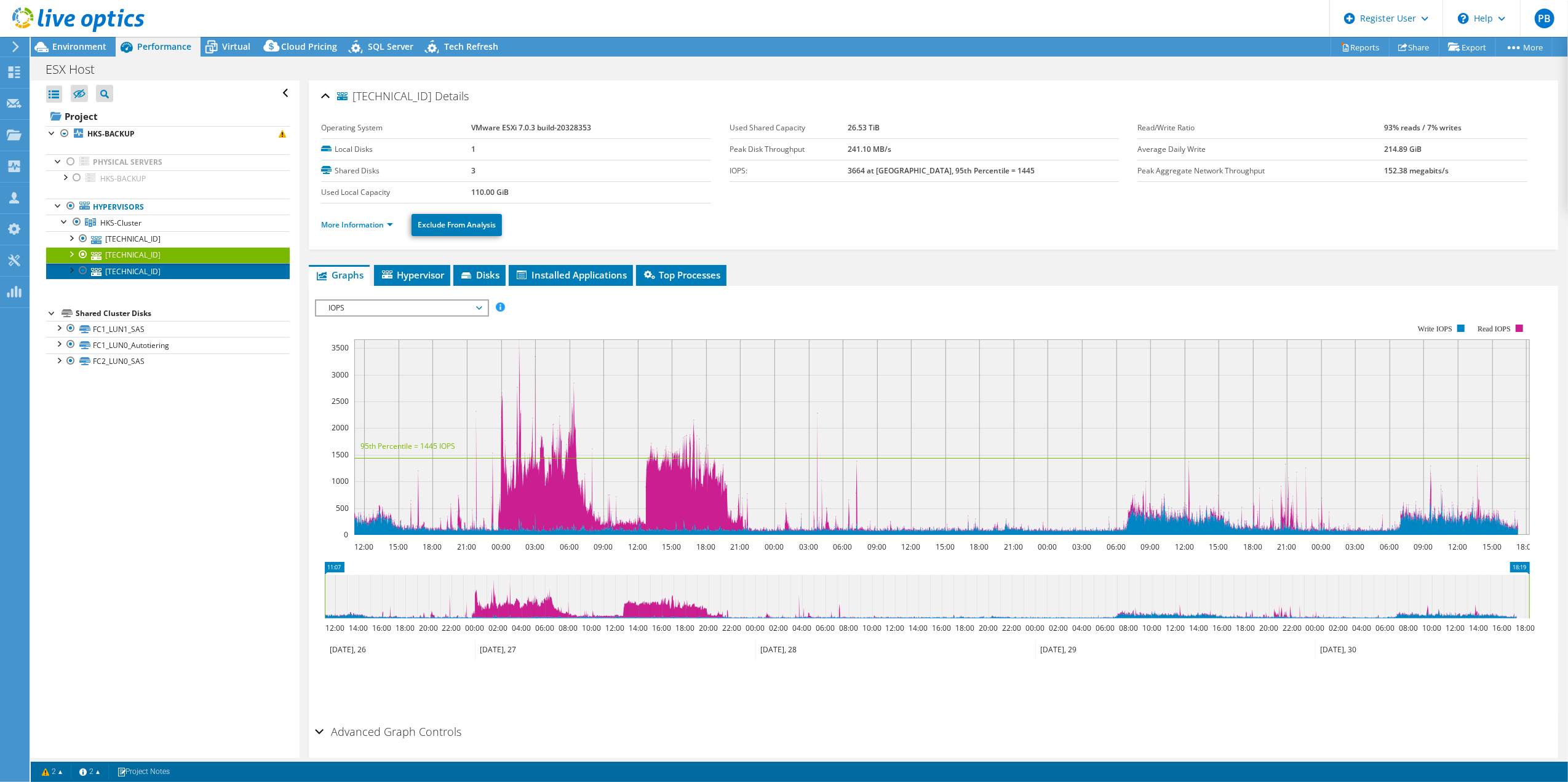
click at [107, 272] on link "192.168.10.17" at bounding box center [167, 271] width 244 height 16
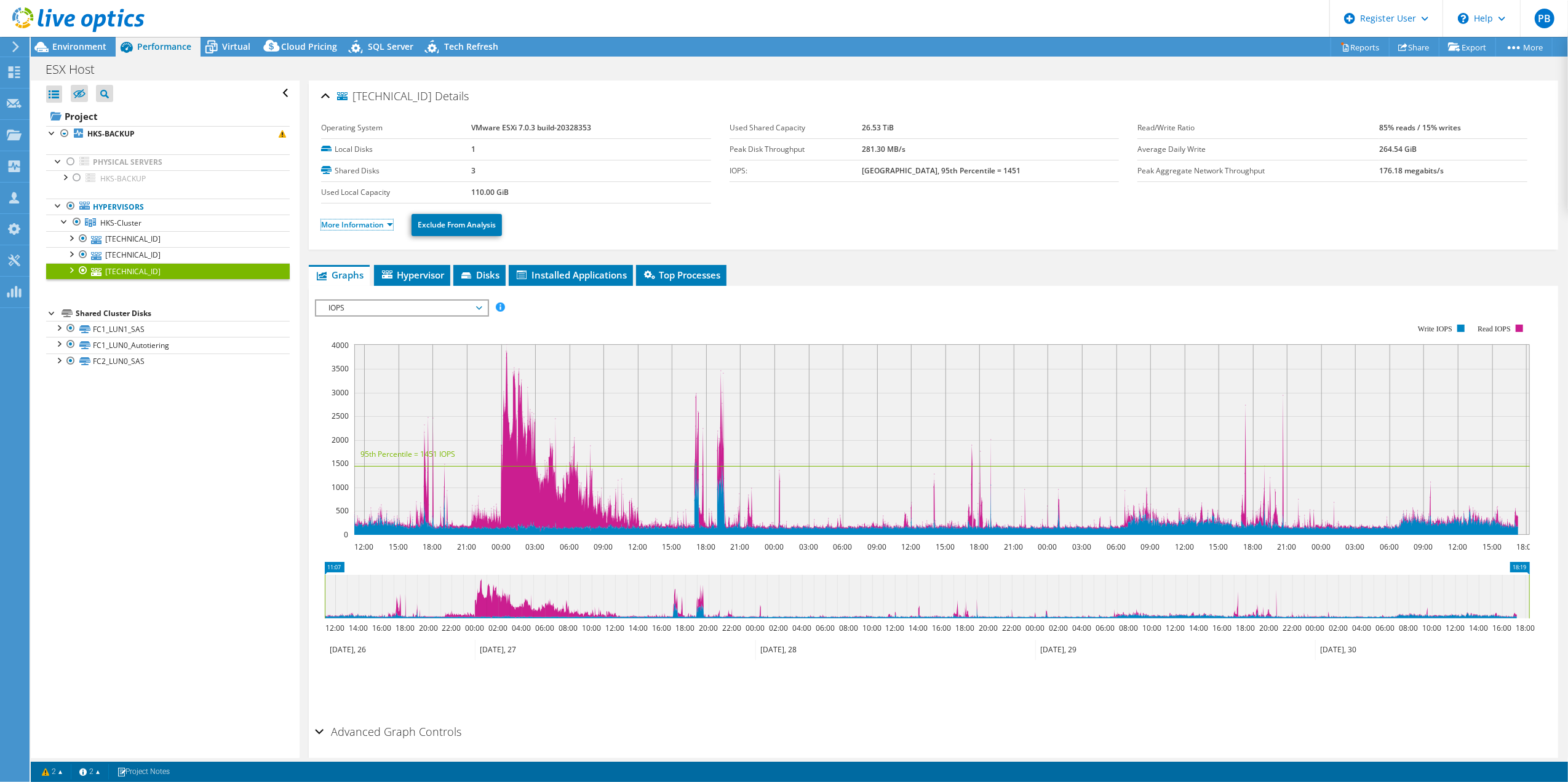
click at [361, 224] on link "More Information" at bounding box center [357, 224] width 72 height 10
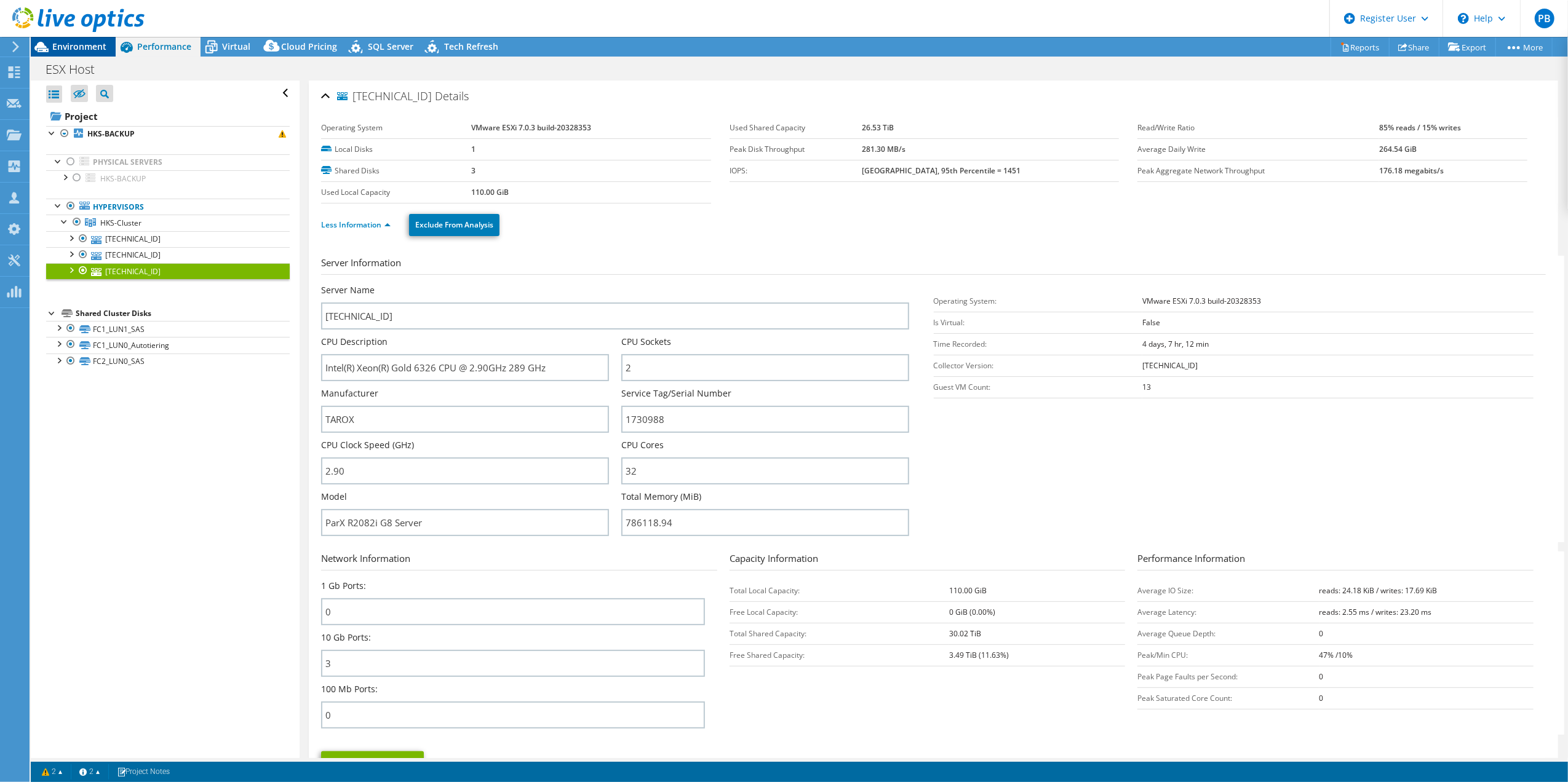
click at [86, 53] on div "Environment" at bounding box center [72, 47] width 85 height 19
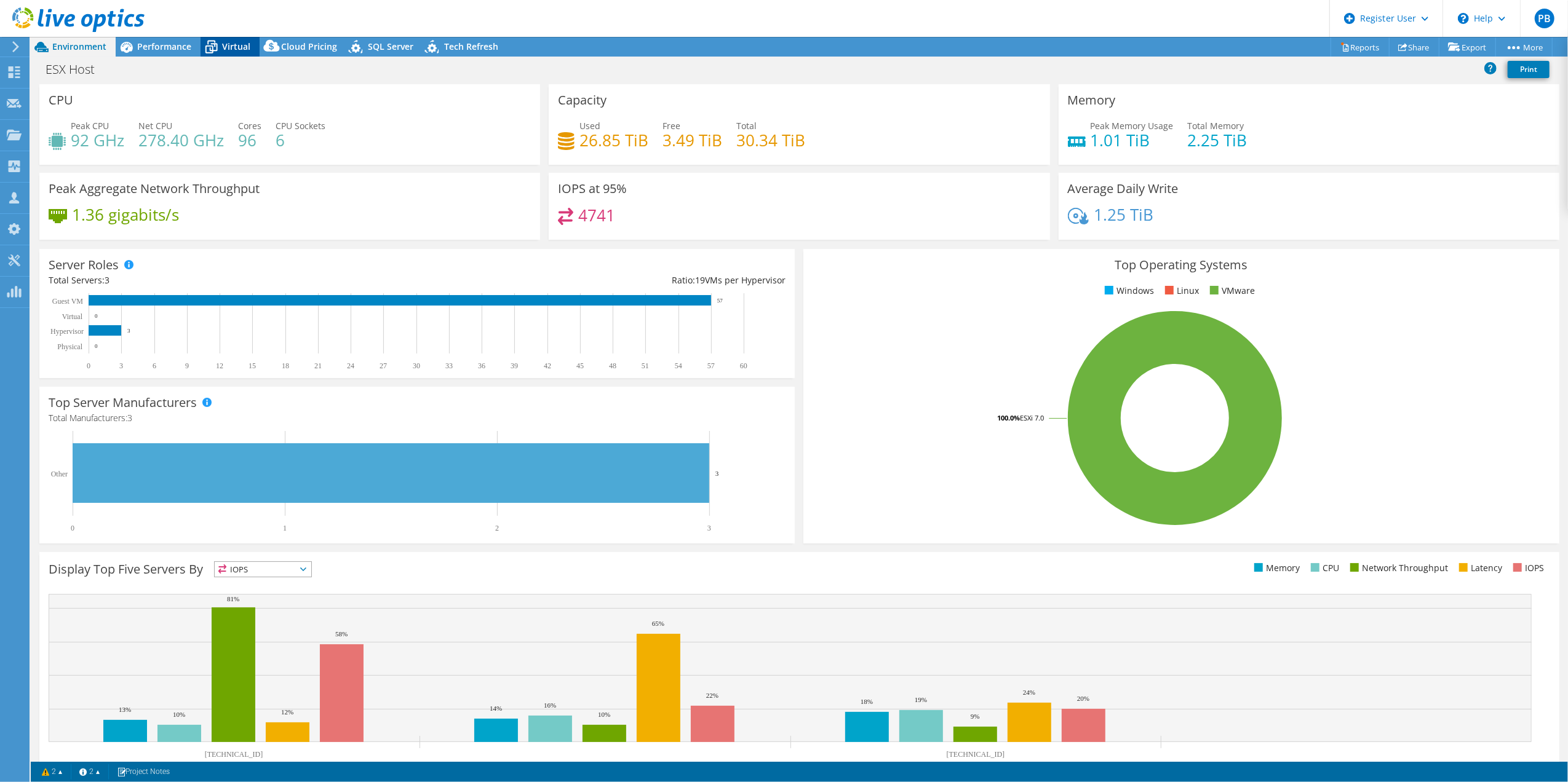
click at [237, 37] on div "Virtual" at bounding box center [229, 47] width 59 height 19
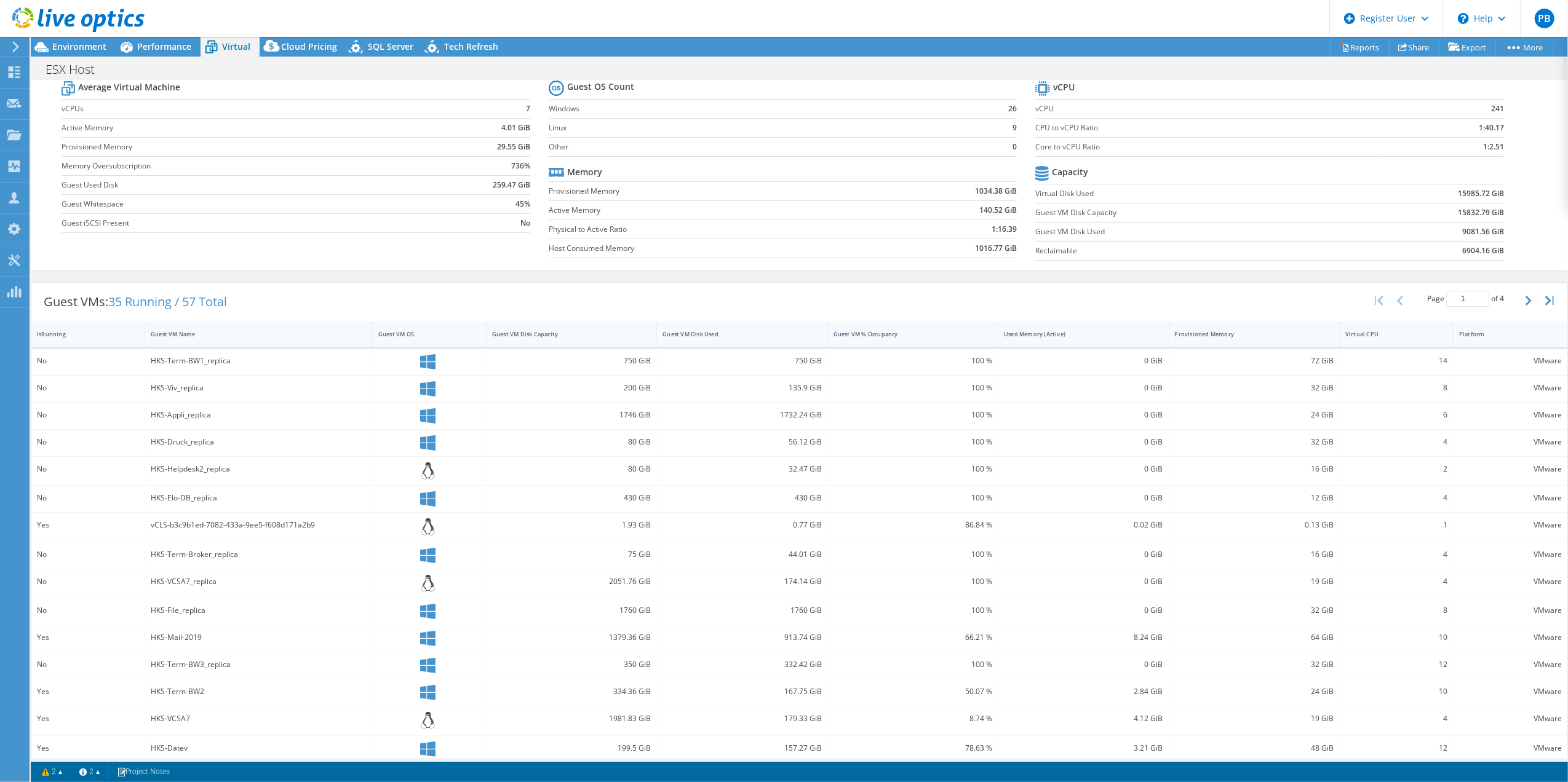
scroll to position [55, 0]
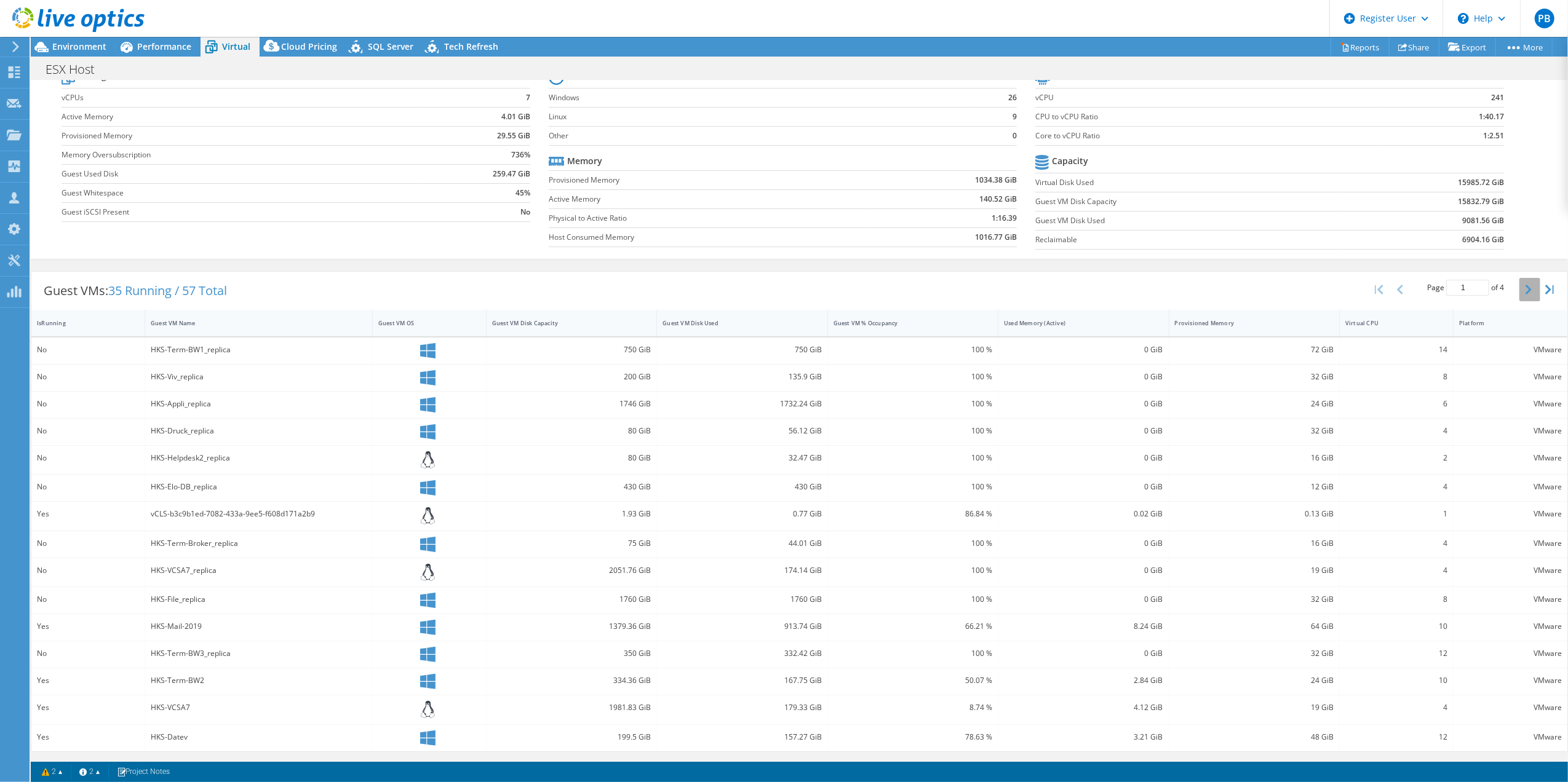
click at [1525, 286] on icon "button" at bounding box center [1529, 290] width 6 height 10
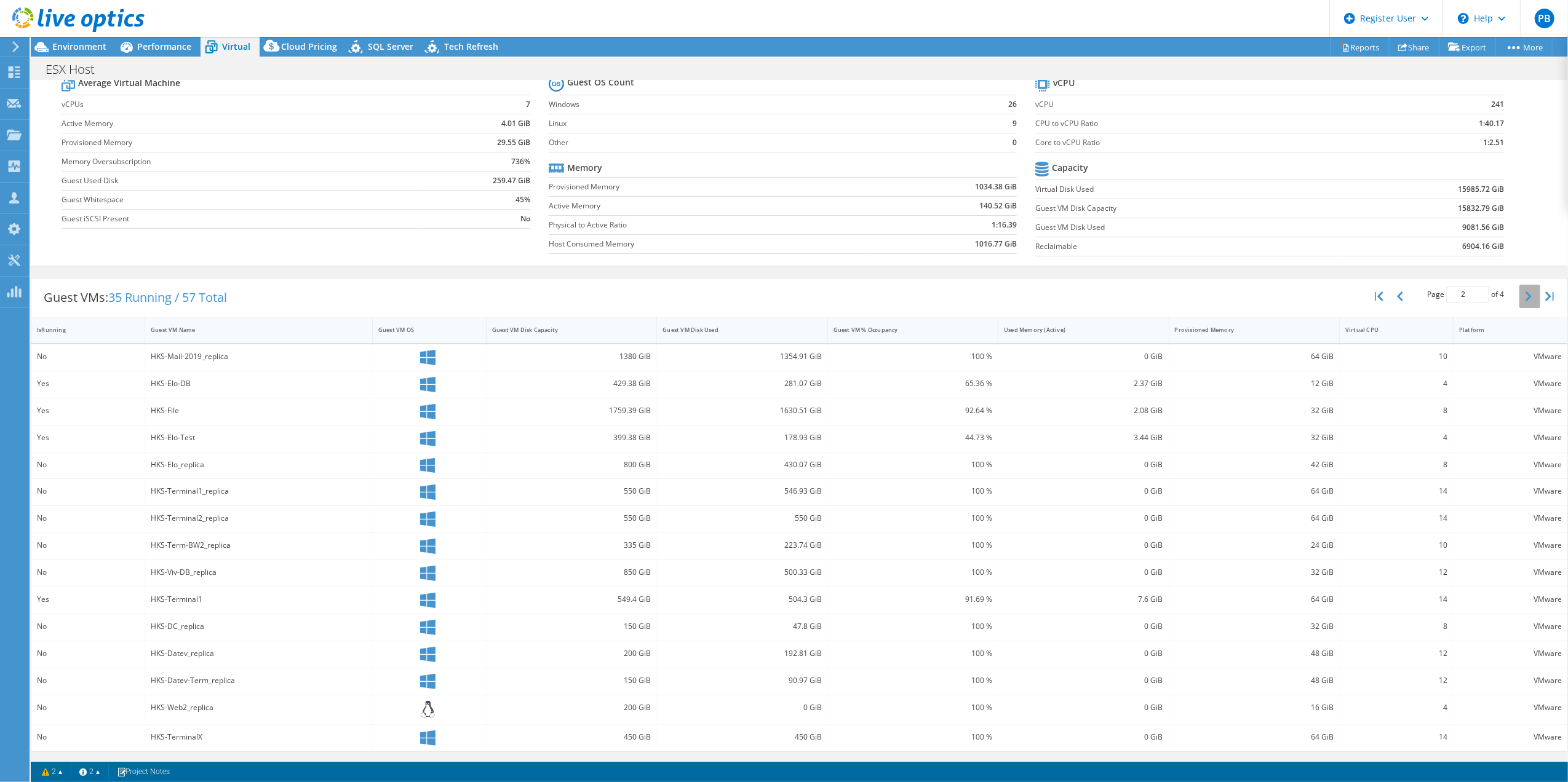
click at [1519, 286] on button "button" at bounding box center [1529, 296] width 21 height 23
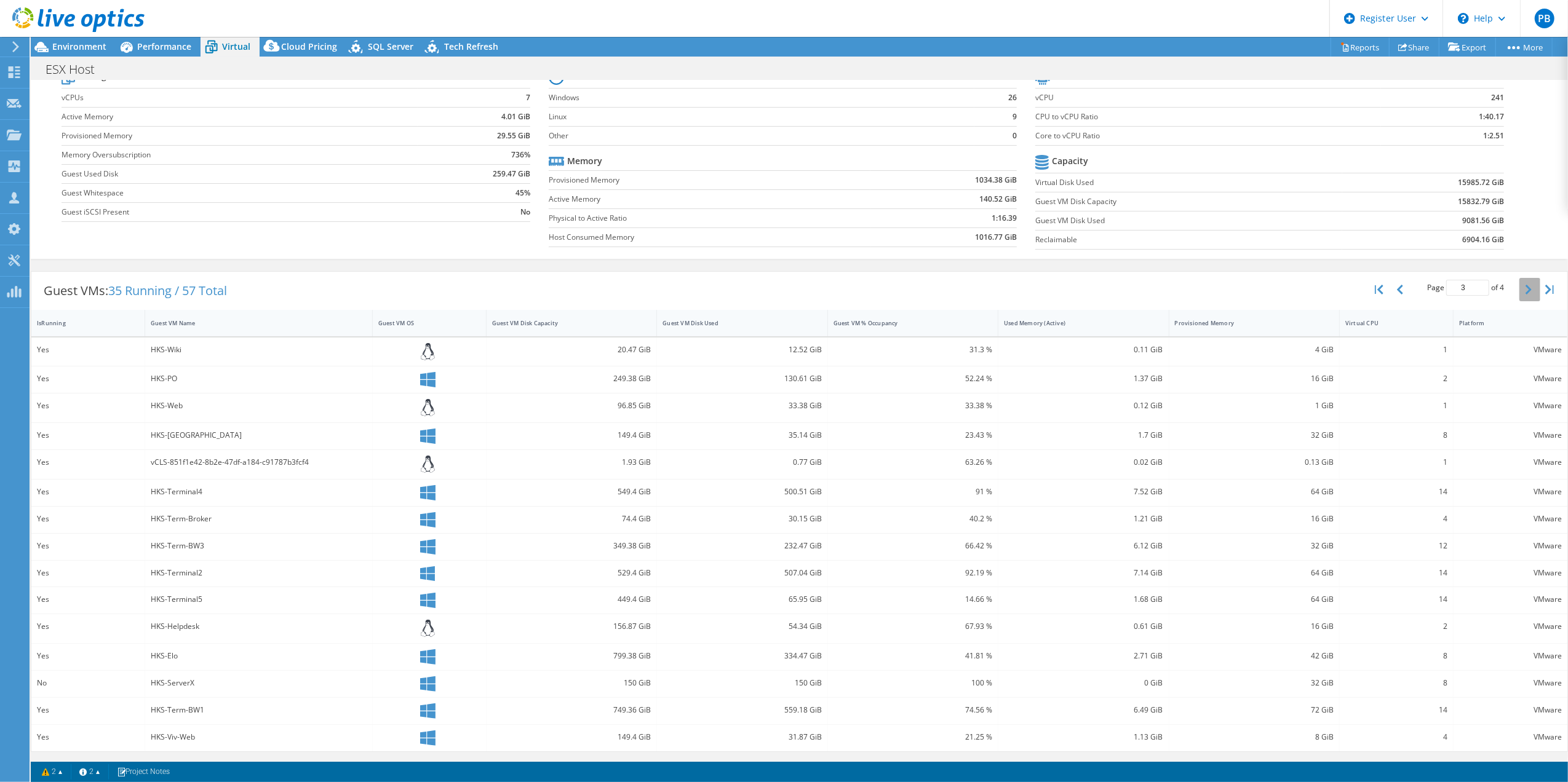
click at [1525, 286] on icon "button" at bounding box center [1529, 290] width 6 height 10
type input "4"
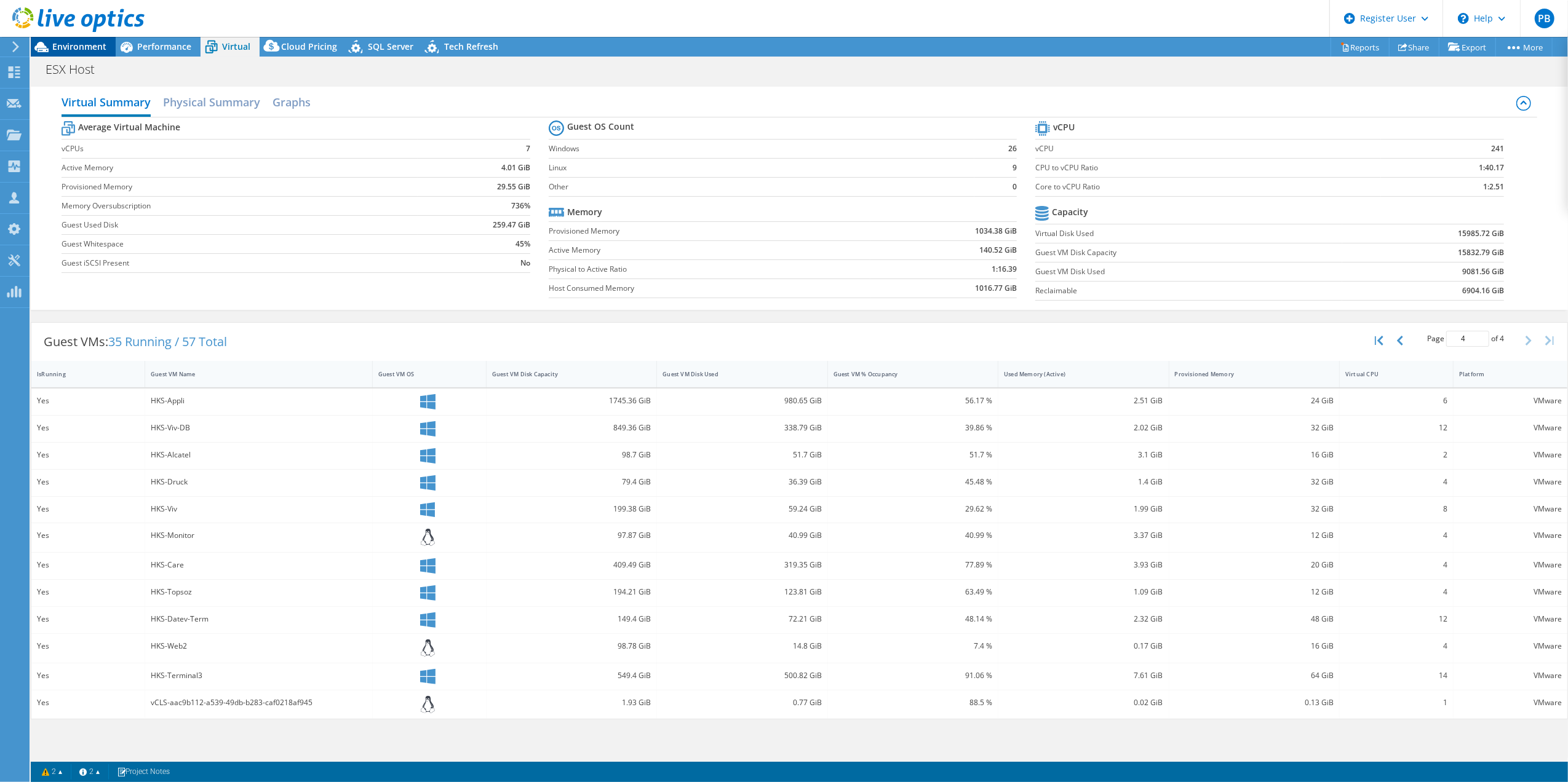
click at [74, 40] on span "Environment" at bounding box center [79, 46] width 54 height 12
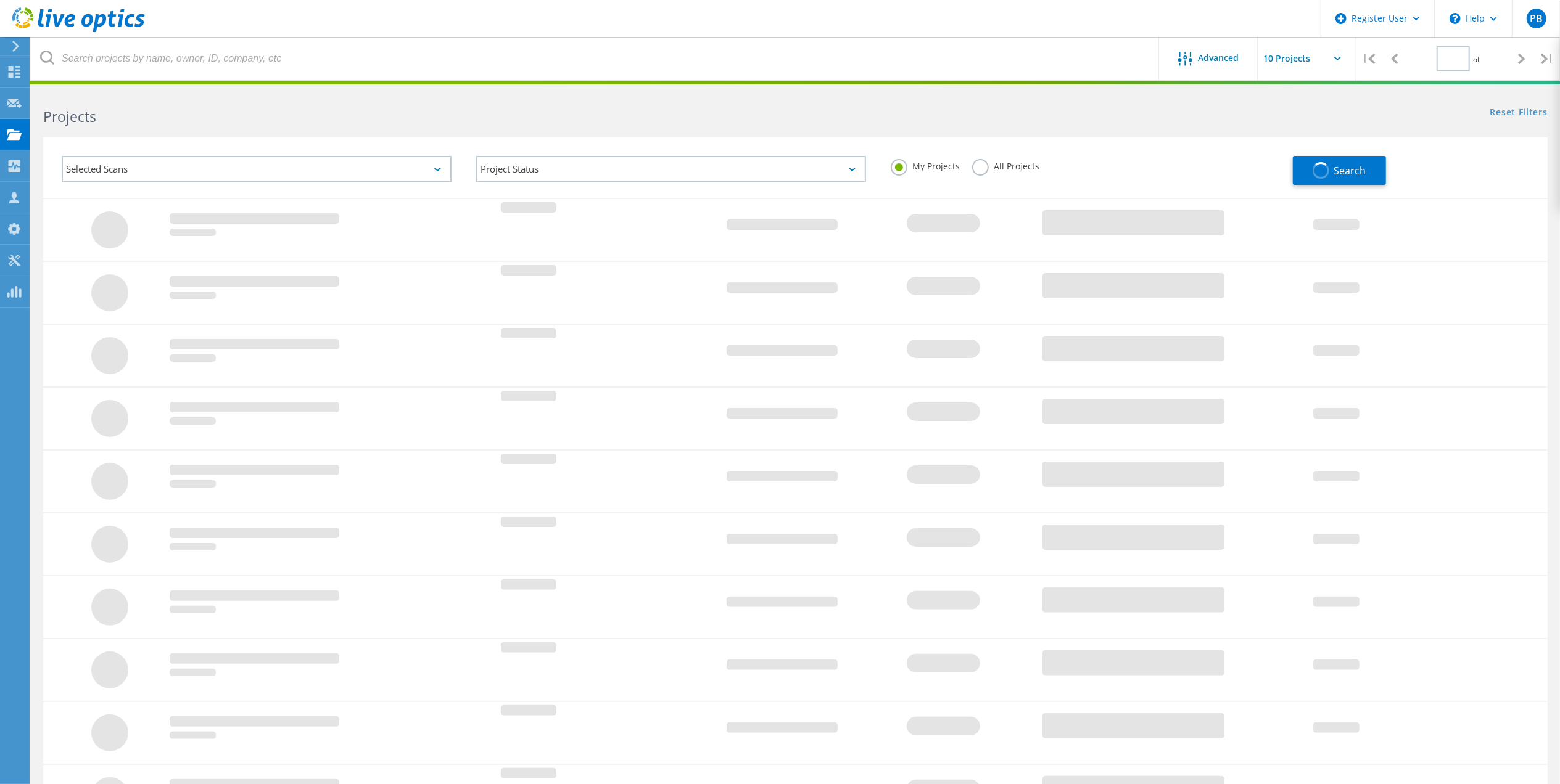
type input "1"
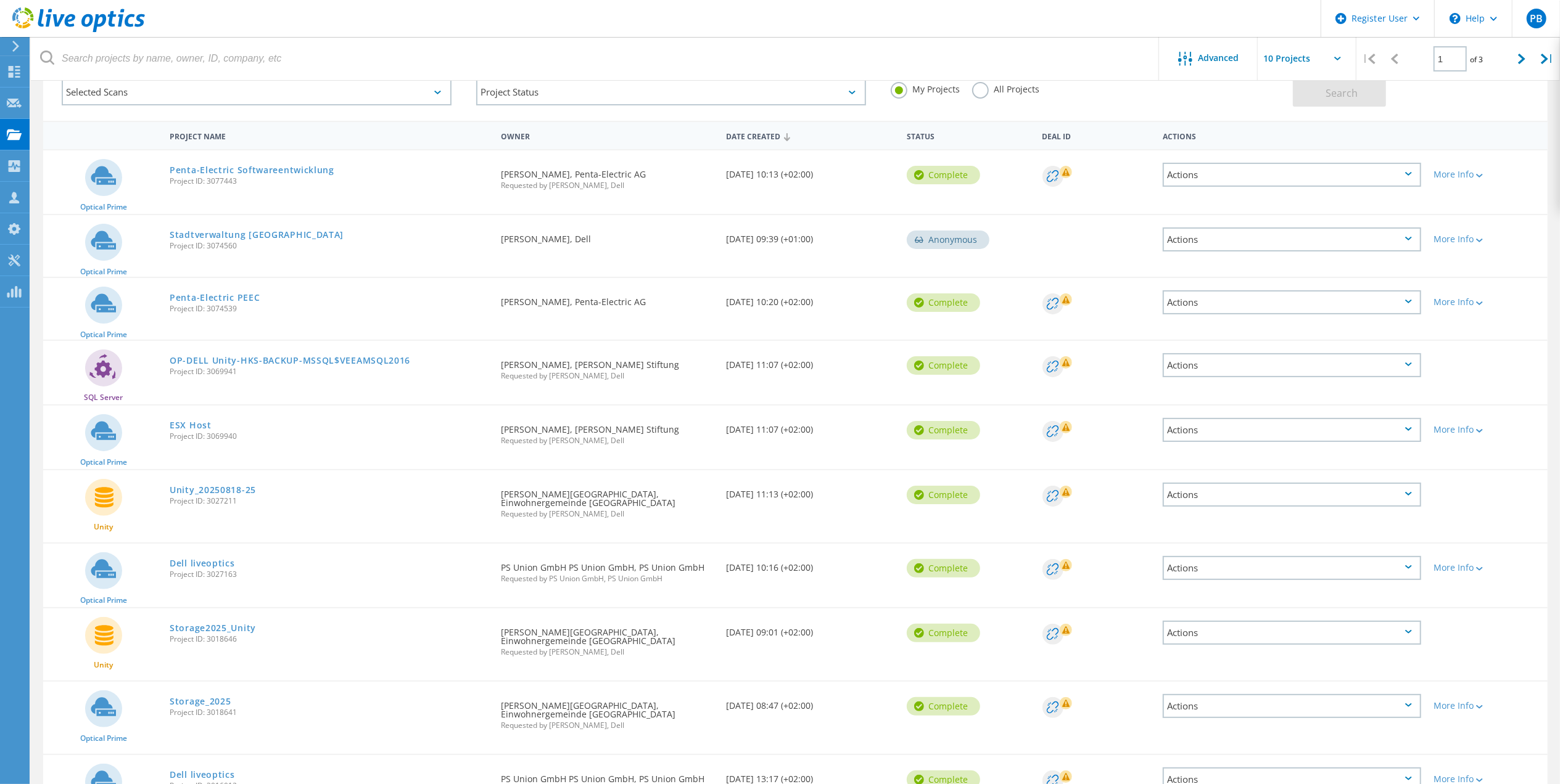
scroll to position [48, 0]
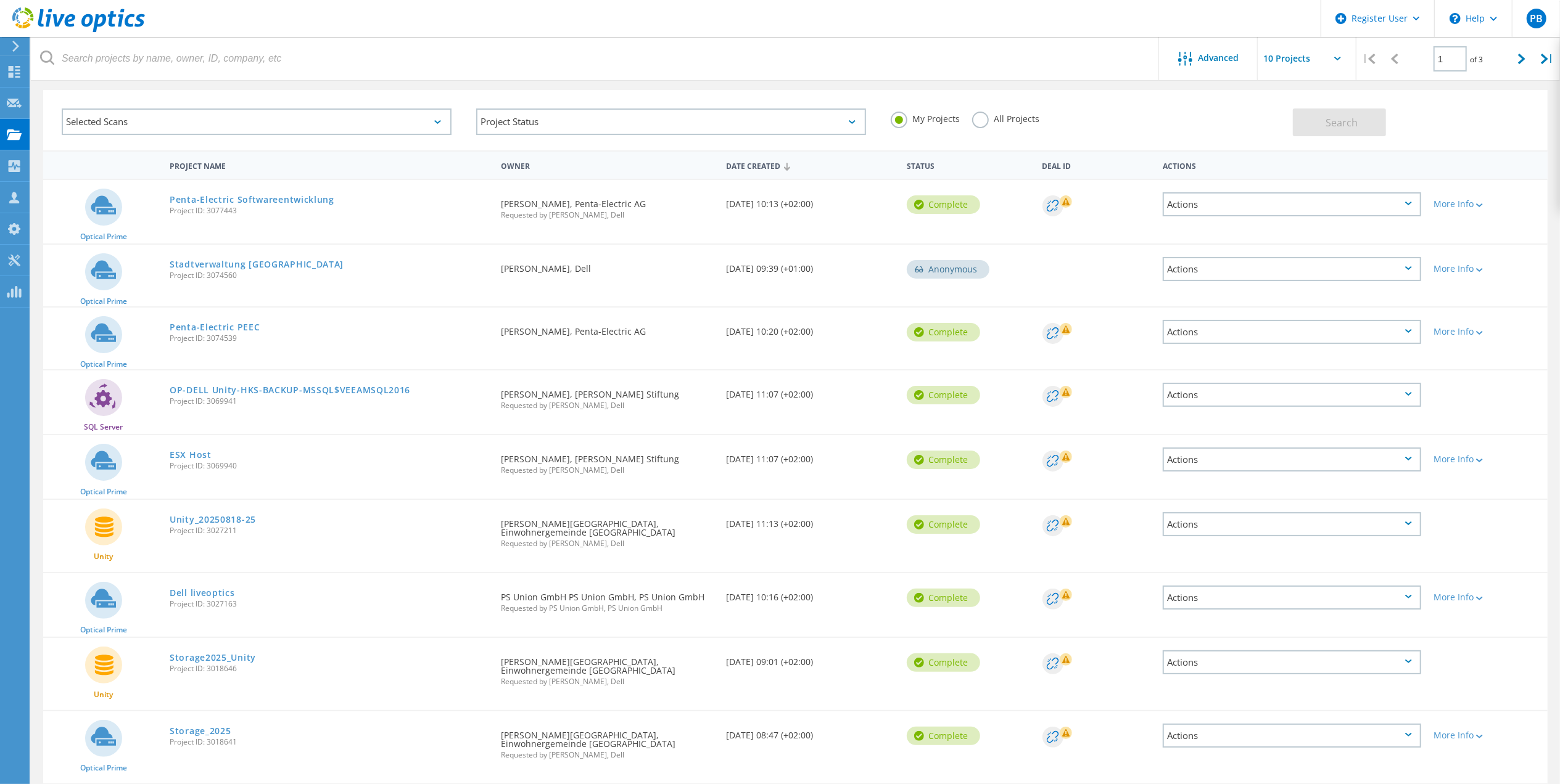
drag, startPoint x: 687, startPoint y: 390, endPoint x: 563, endPoint y: 392, distance: 124.0
click at [563, 392] on div "Requested By Jochen Maurer, Heinrich Kimmle Stiftung Requested by Paula Bubniak…" at bounding box center [608, 395] width 226 height 51
copy div "[PERSON_NAME] Stiftung"
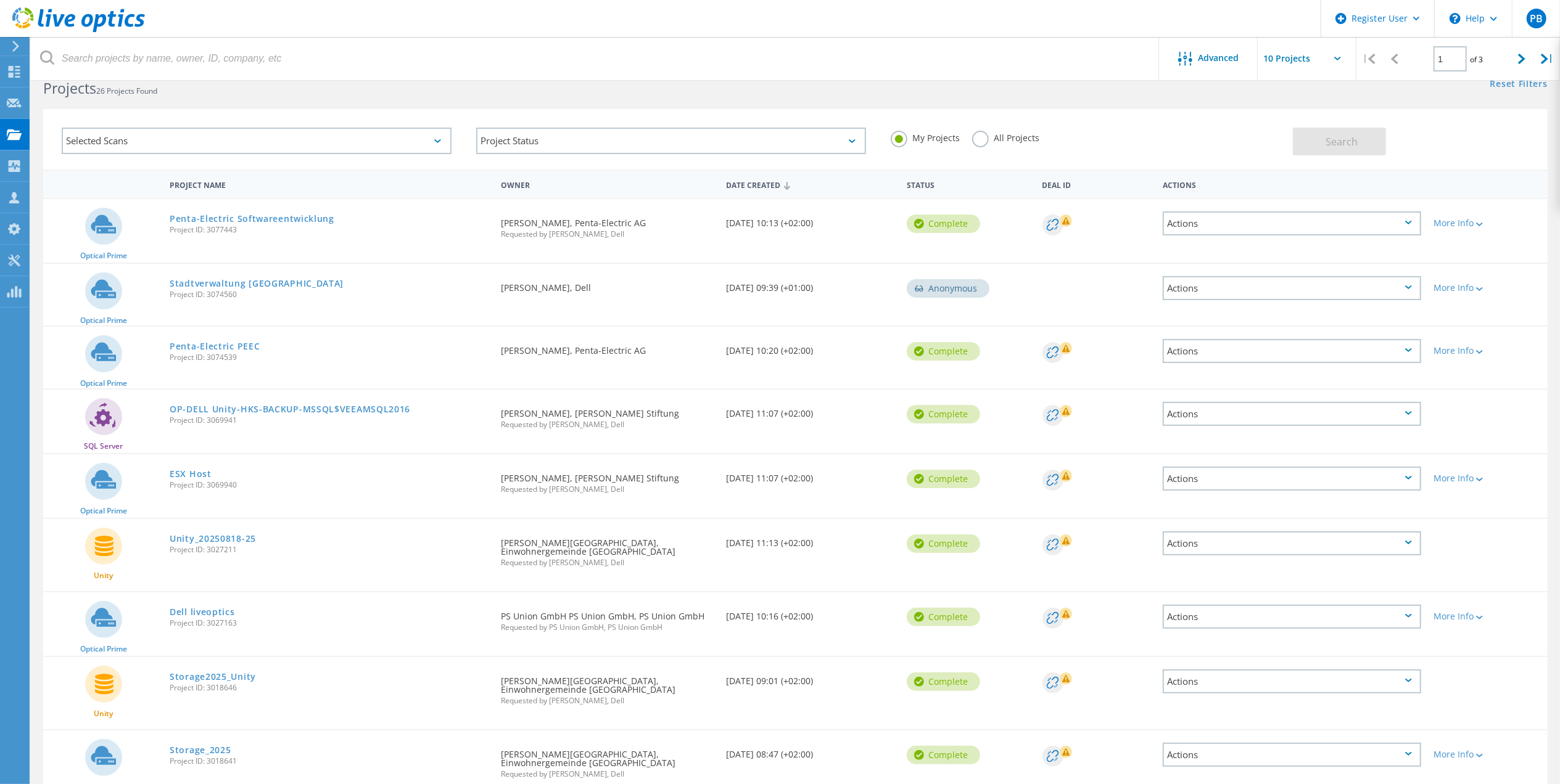
scroll to position [0, 0]
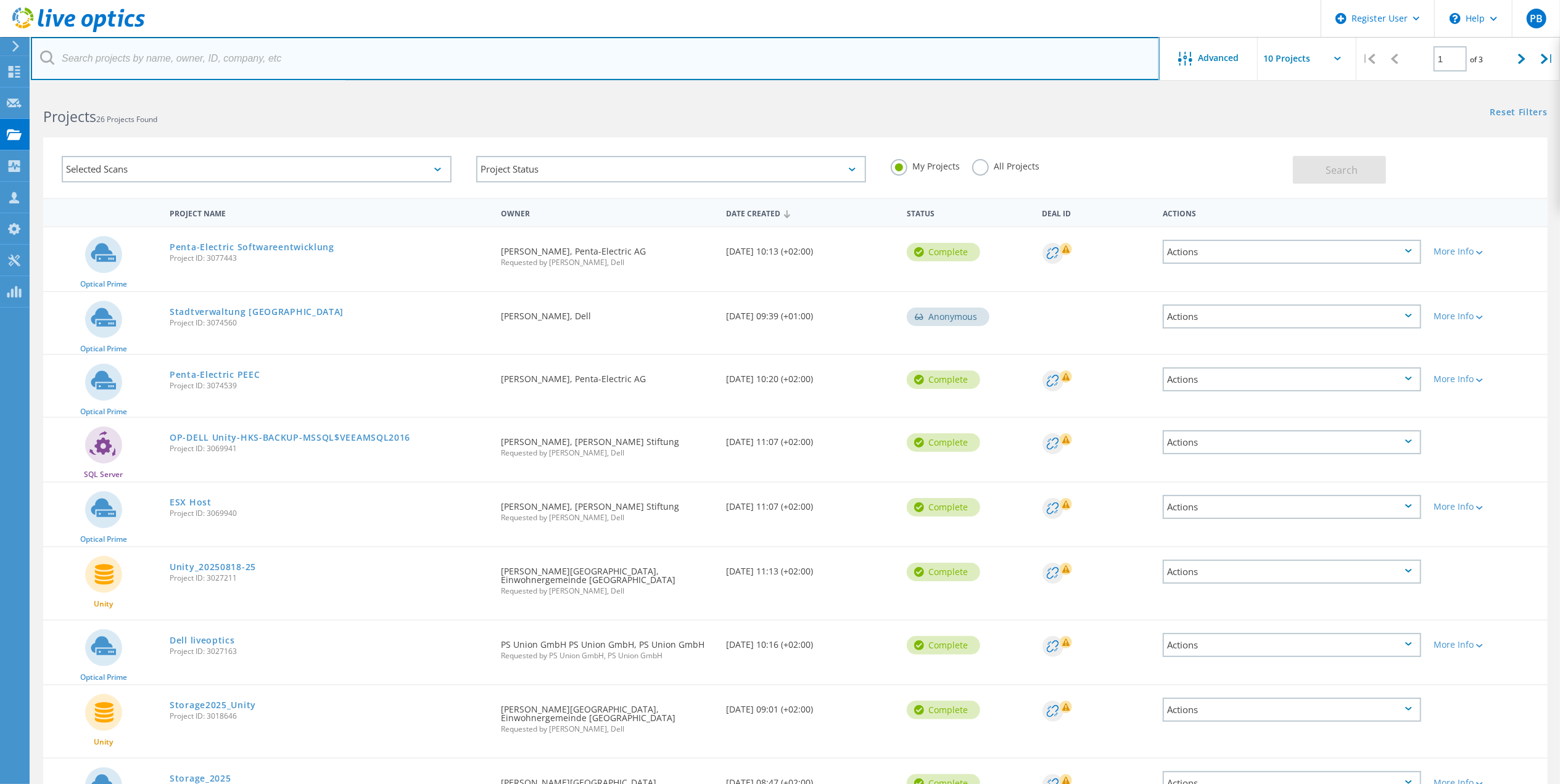
click at [282, 67] on input "text" at bounding box center [595, 58] width 1128 height 43
paste input "Heinrich Kimmle Stiftung"
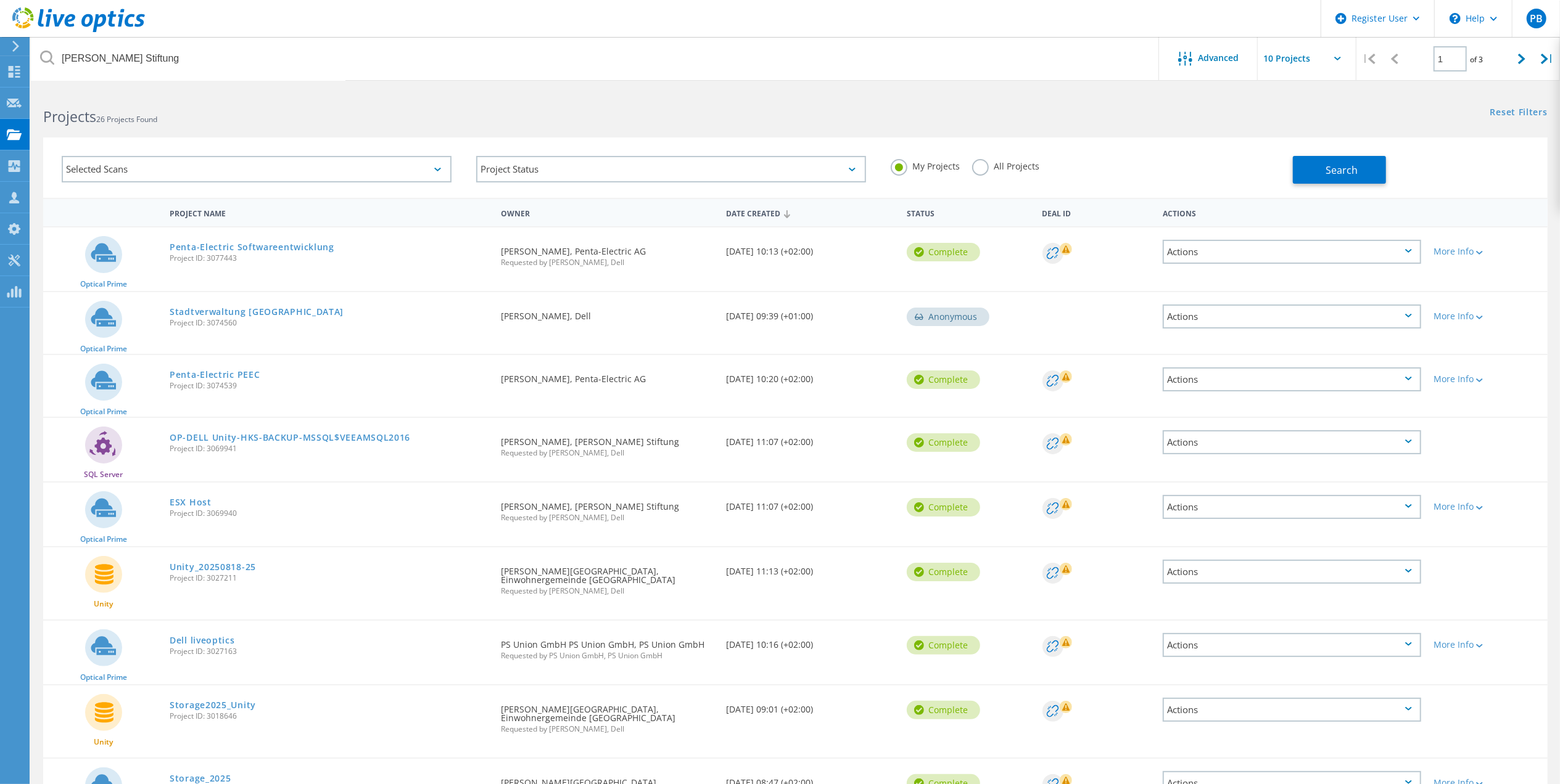
click at [1005, 169] on label "All Projects" at bounding box center [1005, 165] width 67 height 12
click at [0, 0] on input "All Projects" at bounding box center [0, 0] width 0 height 0
click at [1338, 173] on span "Search" at bounding box center [1341, 170] width 32 height 14
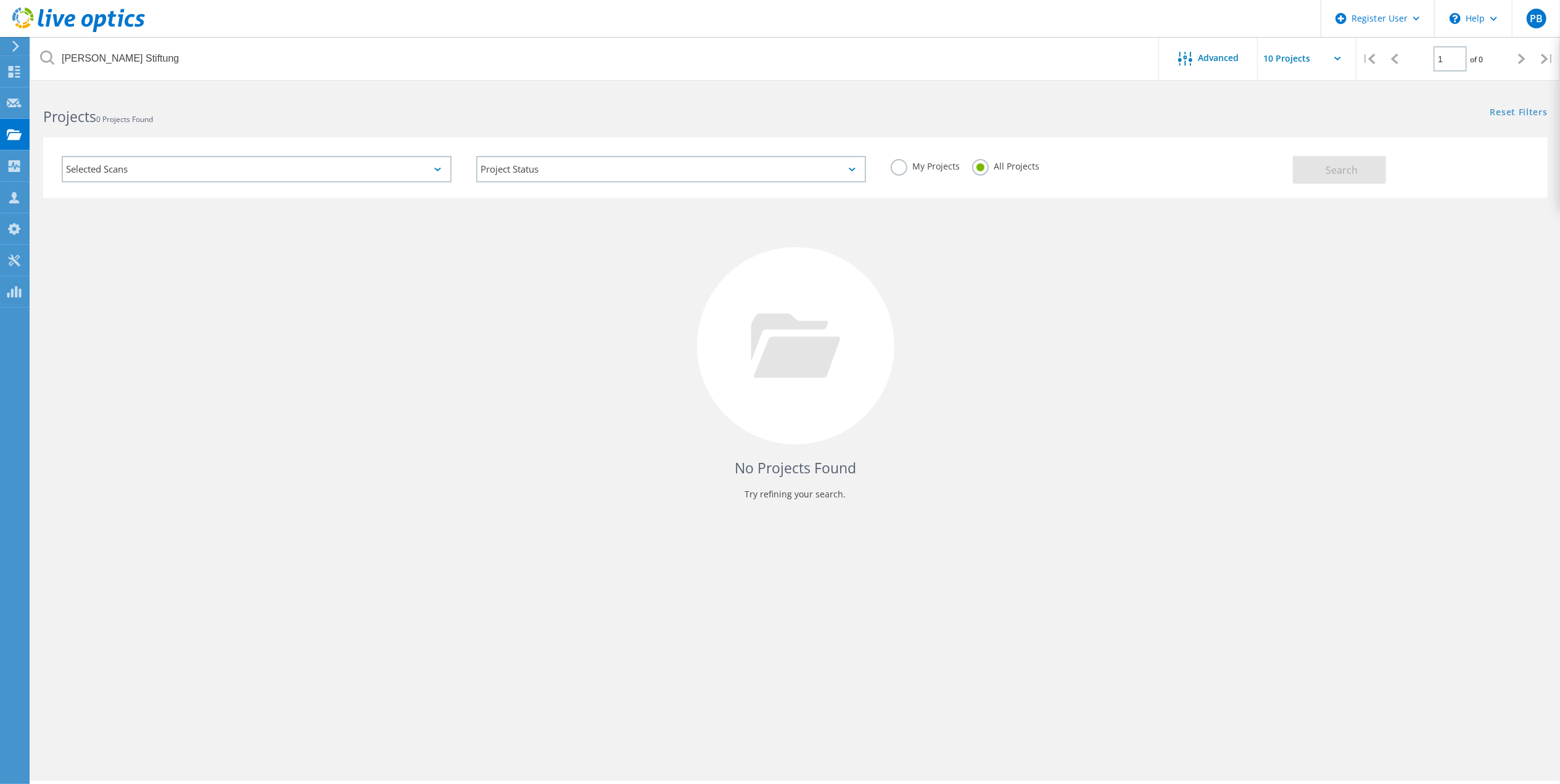
drag, startPoint x: 901, startPoint y: 170, endPoint x: 978, endPoint y: 170, distance: 77.0
click at [903, 170] on label "My Projects" at bounding box center [925, 165] width 69 height 12
click at [0, 0] on input "My Projects" at bounding box center [0, 0] width 0 height 0
click at [1332, 166] on span "Search" at bounding box center [1341, 170] width 32 height 14
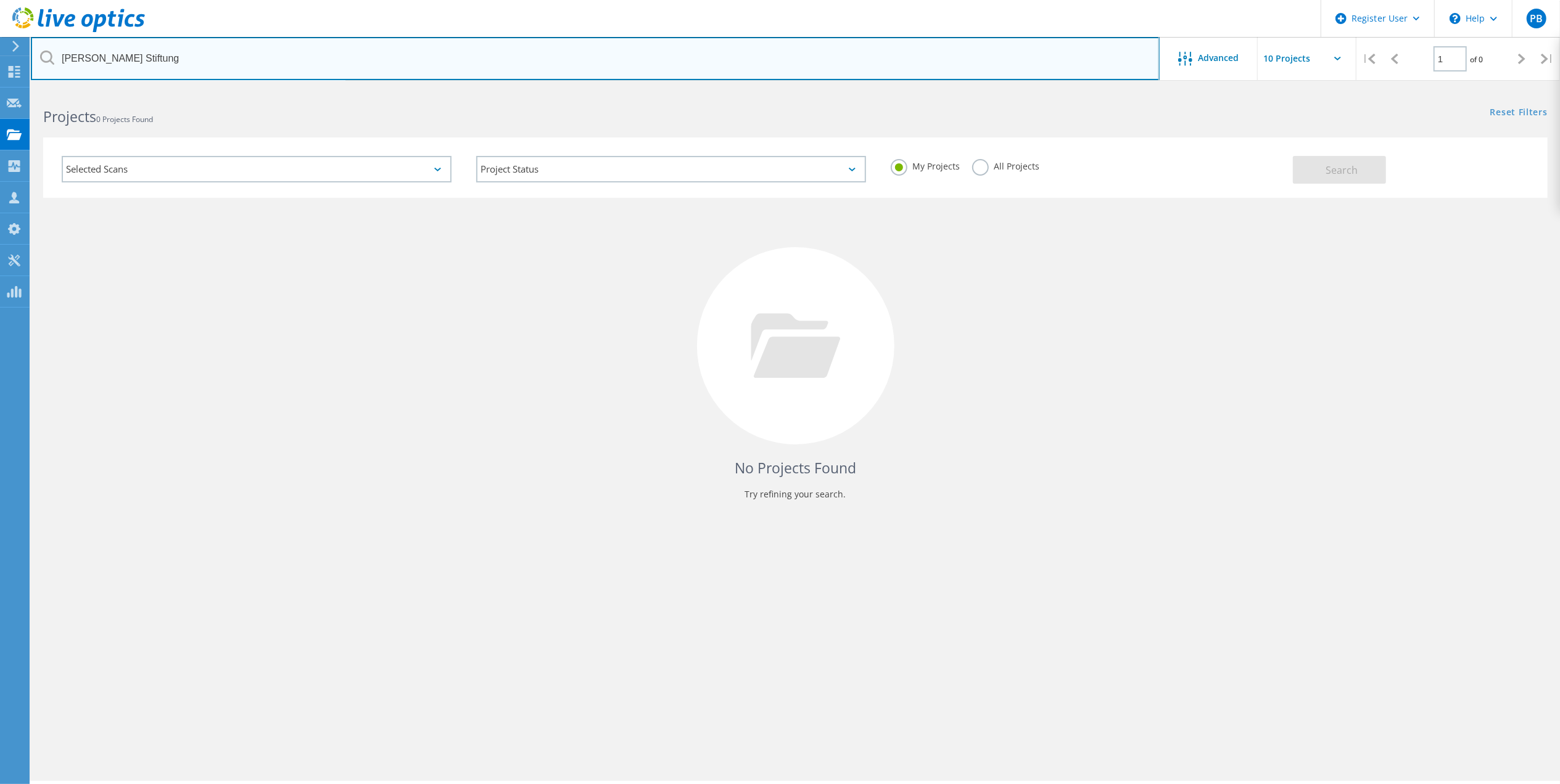
click at [189, 50] on input "Heinrich Kimmle Stiftung" at bounding box center [595, 58] width 1128 height 43
drag, startPoint x: 290, startPoint y: 67, endPoint x: 0, endPoint y: 26, distance: 292.9
click at [0, 27] on html "Register User \n Help Explore Helpful Articles Contact Support PB Dell User Pau…" at bounding box center [780, 409] width 1560 height 818
paste input "[EMAIL_ADDRESS][PERSON_NAME][DOMAIN_NAME]"
type input "[EMAIL_ADDRESS][PERSON_NAME][DOMAIN_NAME]"
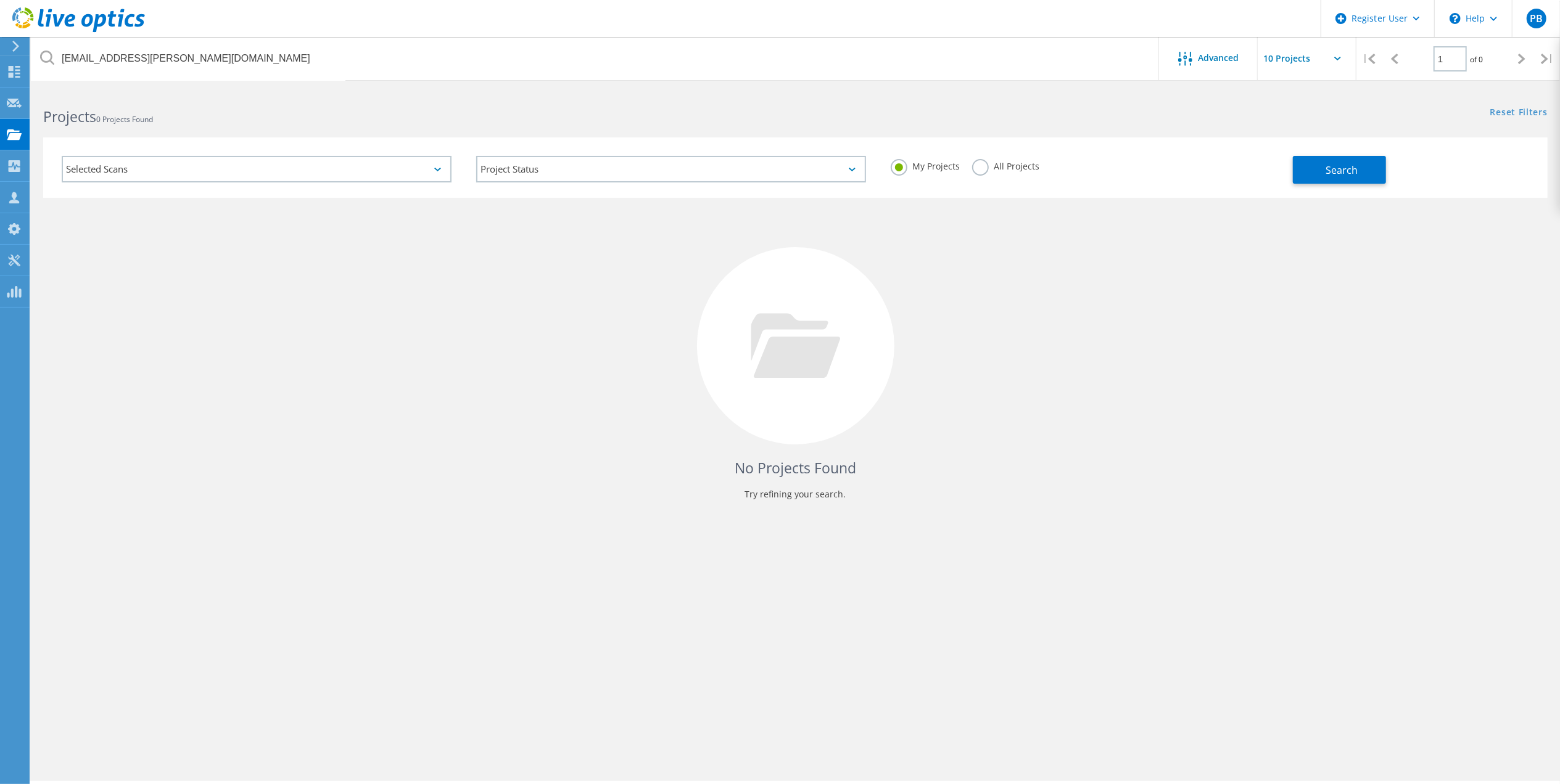
drag, startPoint x: 1004, startPoint y: 164, endPoint x: 1056, endPoint y: 176, distance: 53.4
click at [1004, 164] on label "All Projects" at bounding box center [1005, 165] width 67 height 12
click at [0, 0] on input "All Projects" at bounding box center [0, 0] width 0 height 0
click at [1369, 177] on button "Search" at bounding box center [1339, 169] width 93 height 27
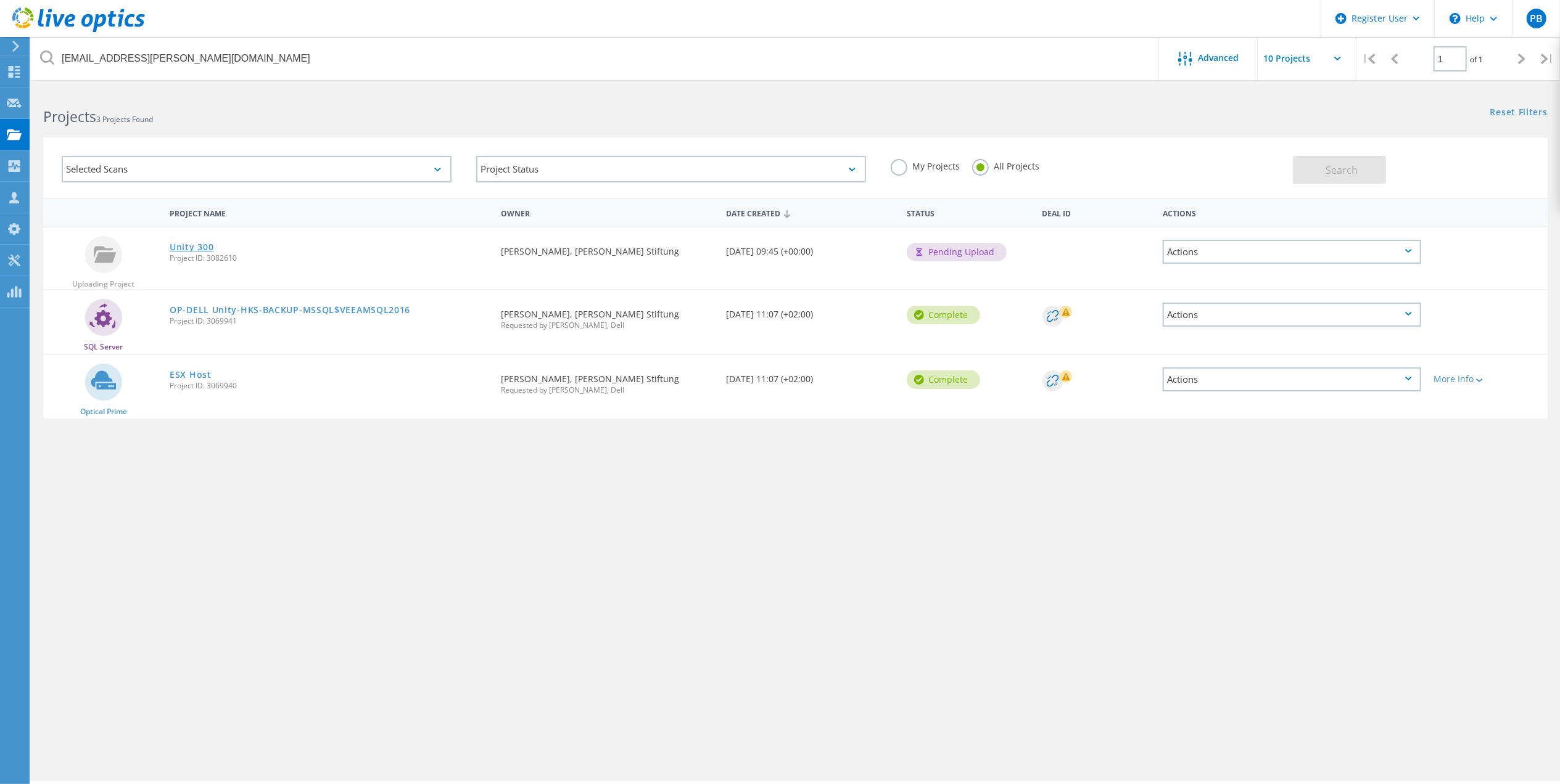
click at [180, 244] on link "Unity 300" at bounding box center [191, 247] width 44 height 9
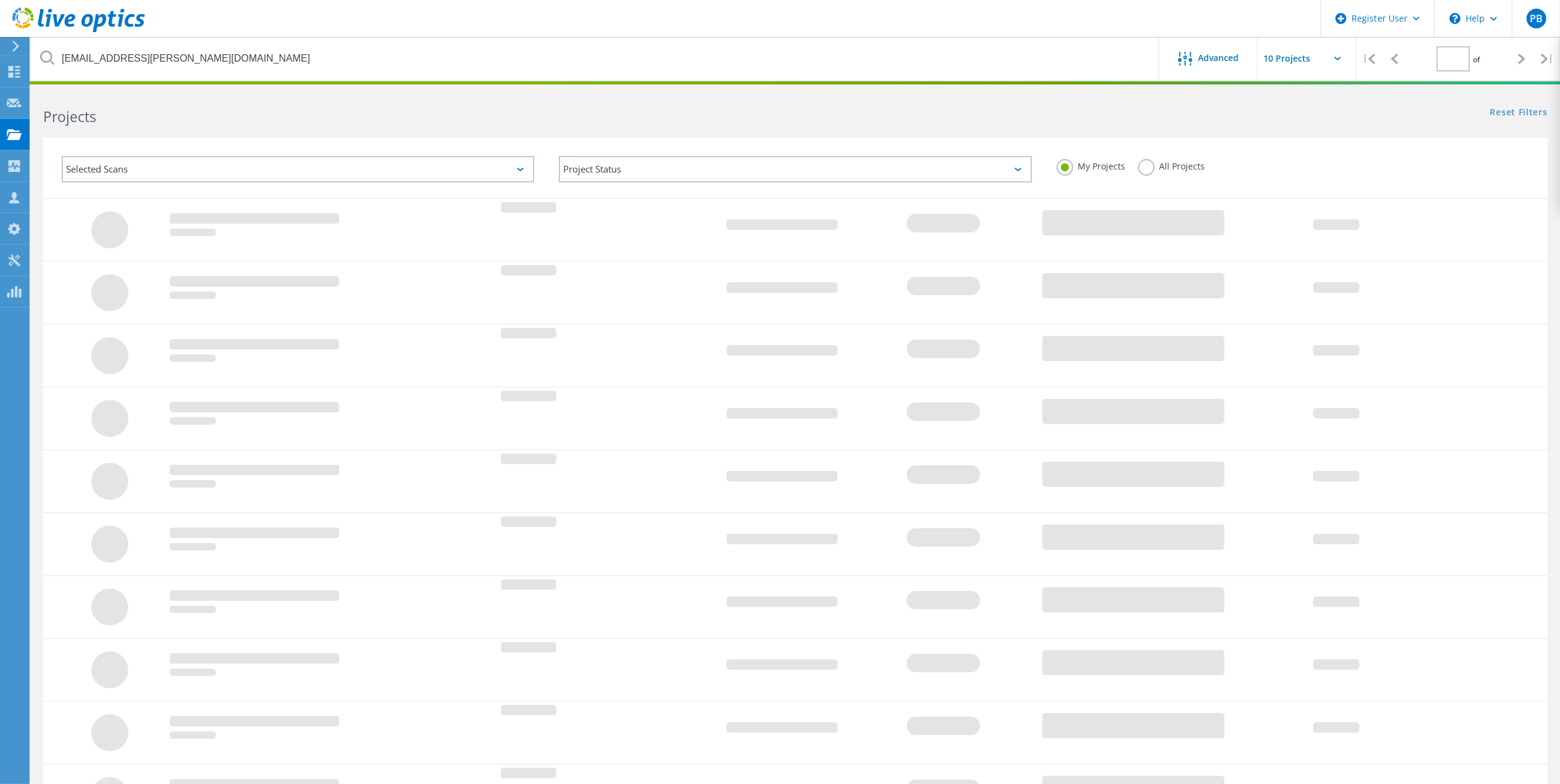
type input "1"
